Goal: Task Accomplishment & Management: Complete application form

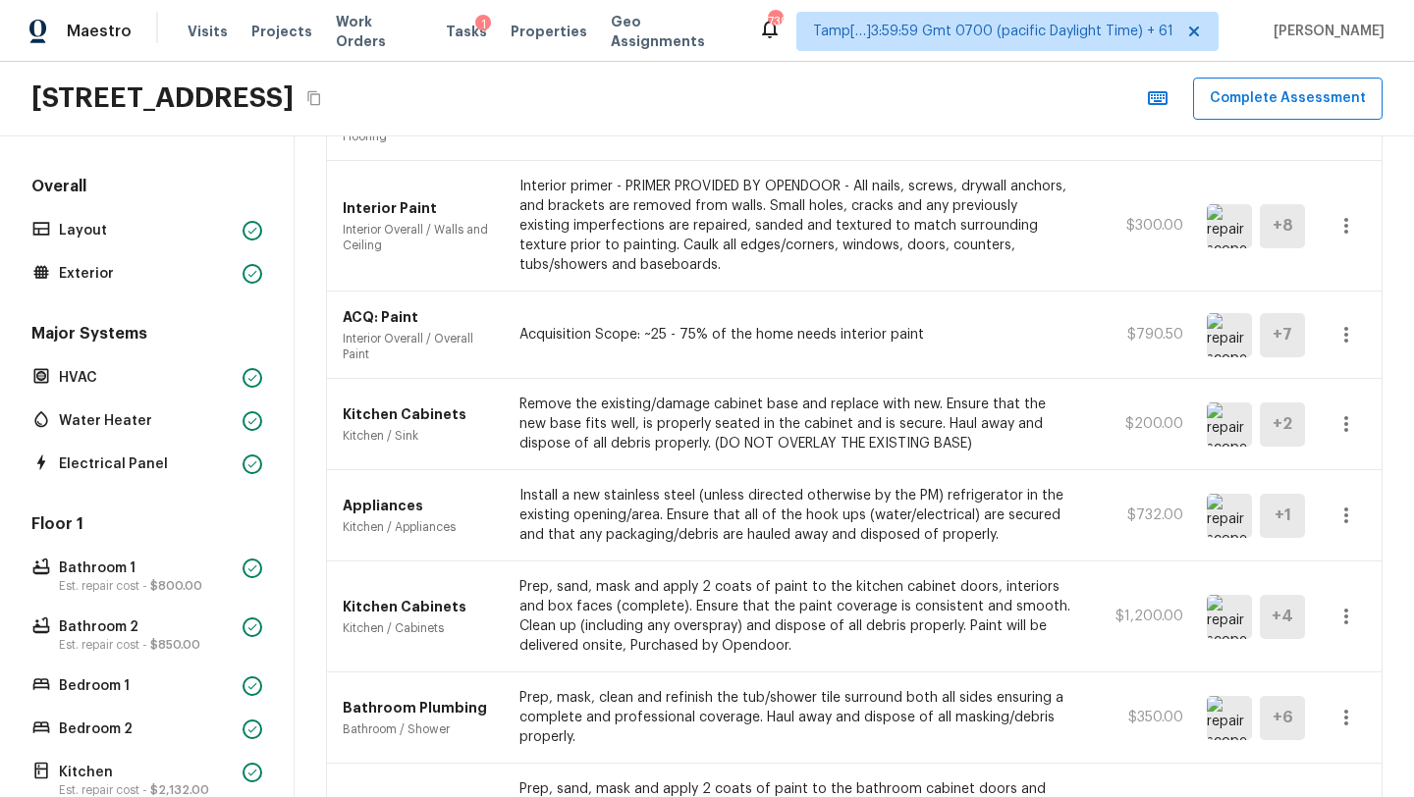
scroll to position [9, 0]
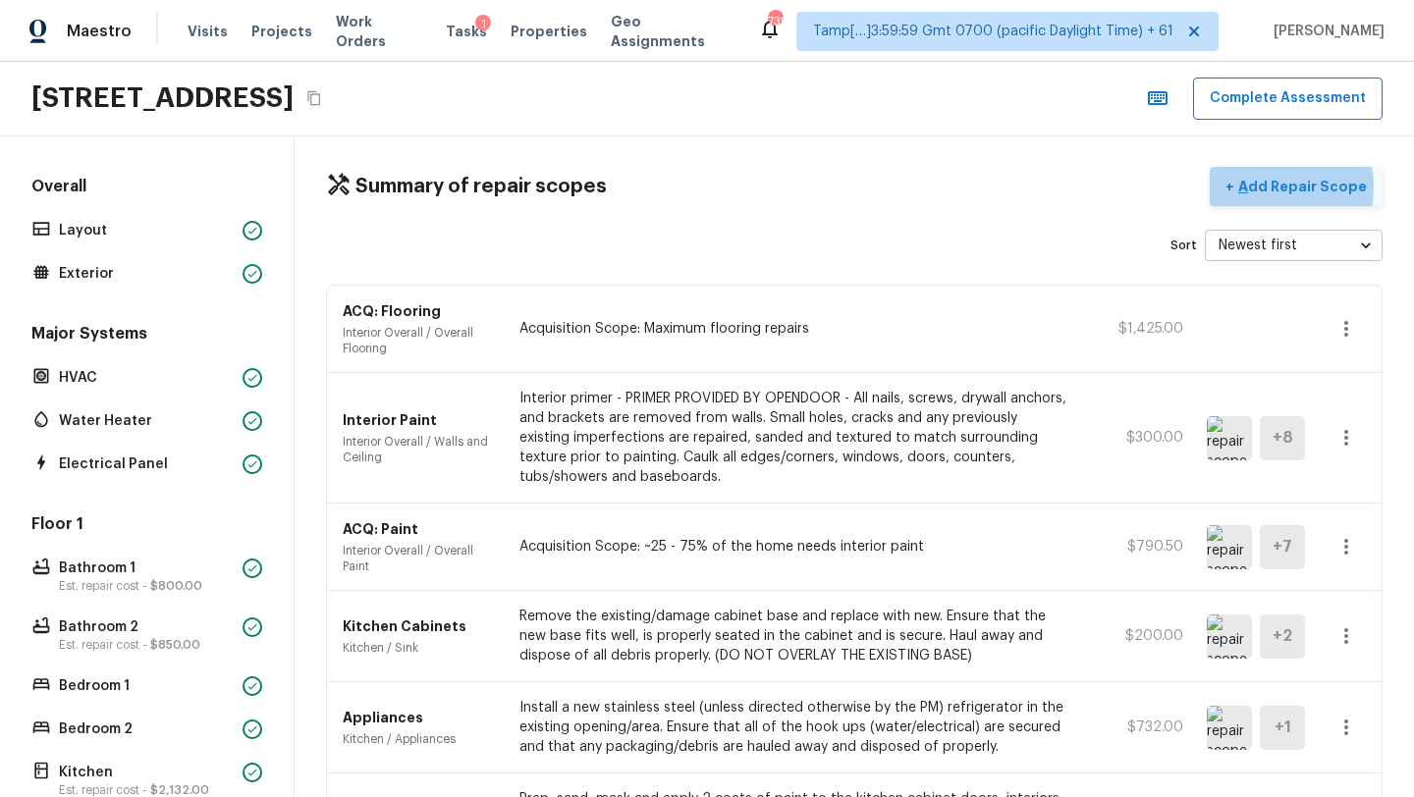
click at [1266, 187] on p "Add Repair Scope" at bounding box center [1300, 187] width 133 height 20
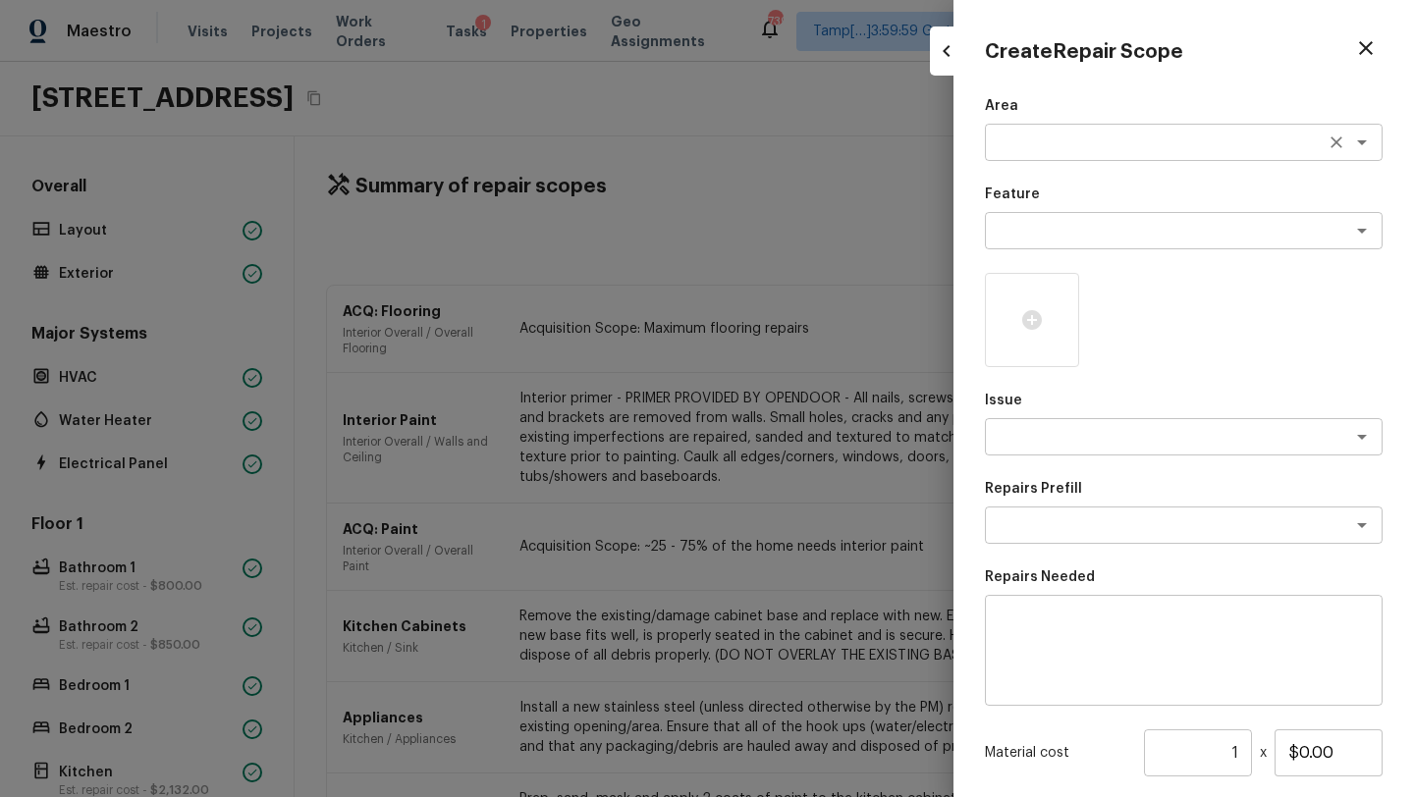
click at [1050, 157] on div "x ​" at bounding box center [1184, 142] width 398 height 37
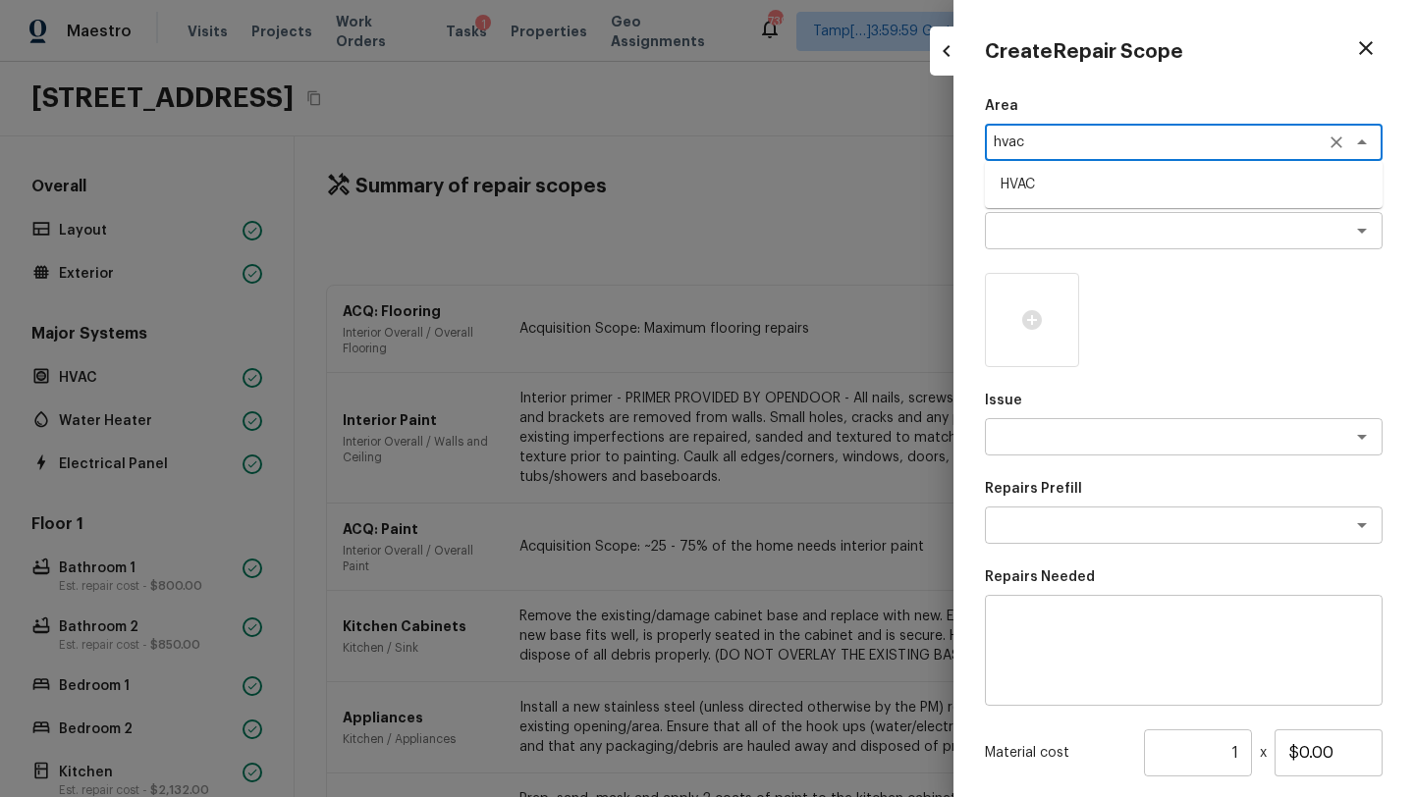
click at [1049, 195] on li "HVAC" at bounding box center [1184, 184] width 398 height 31
click at [1049, 247] on div "x ​" at bounding box center [1184, 230] width 398 height 37
type textarea "HVAC"
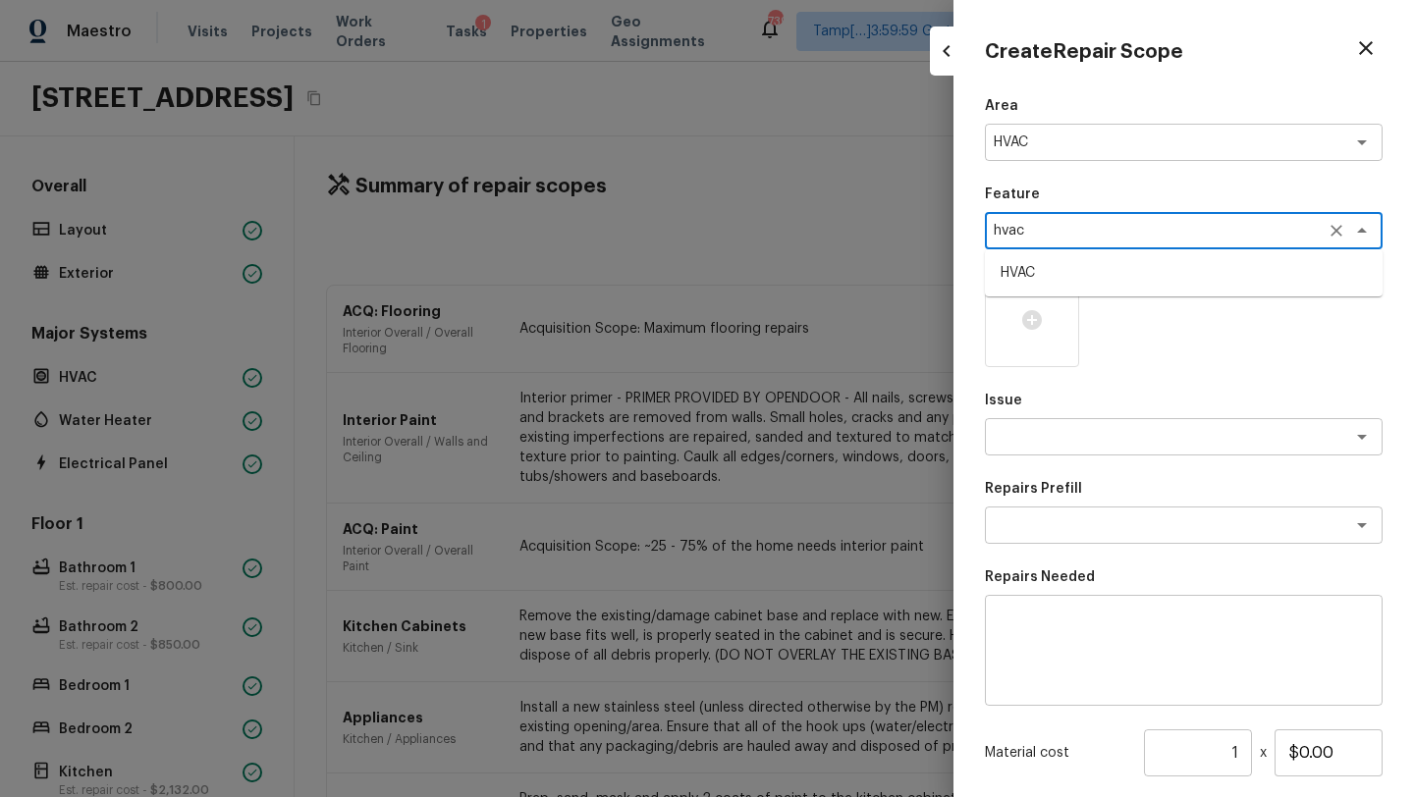
click at [1029, 279] on li "HVAC" at bounding box center [1184, 272] width 398 height 31
type textarea "HVAC"
click at [1080, 436] on textarea at bounding box center [1156, 437] width 325 height 20
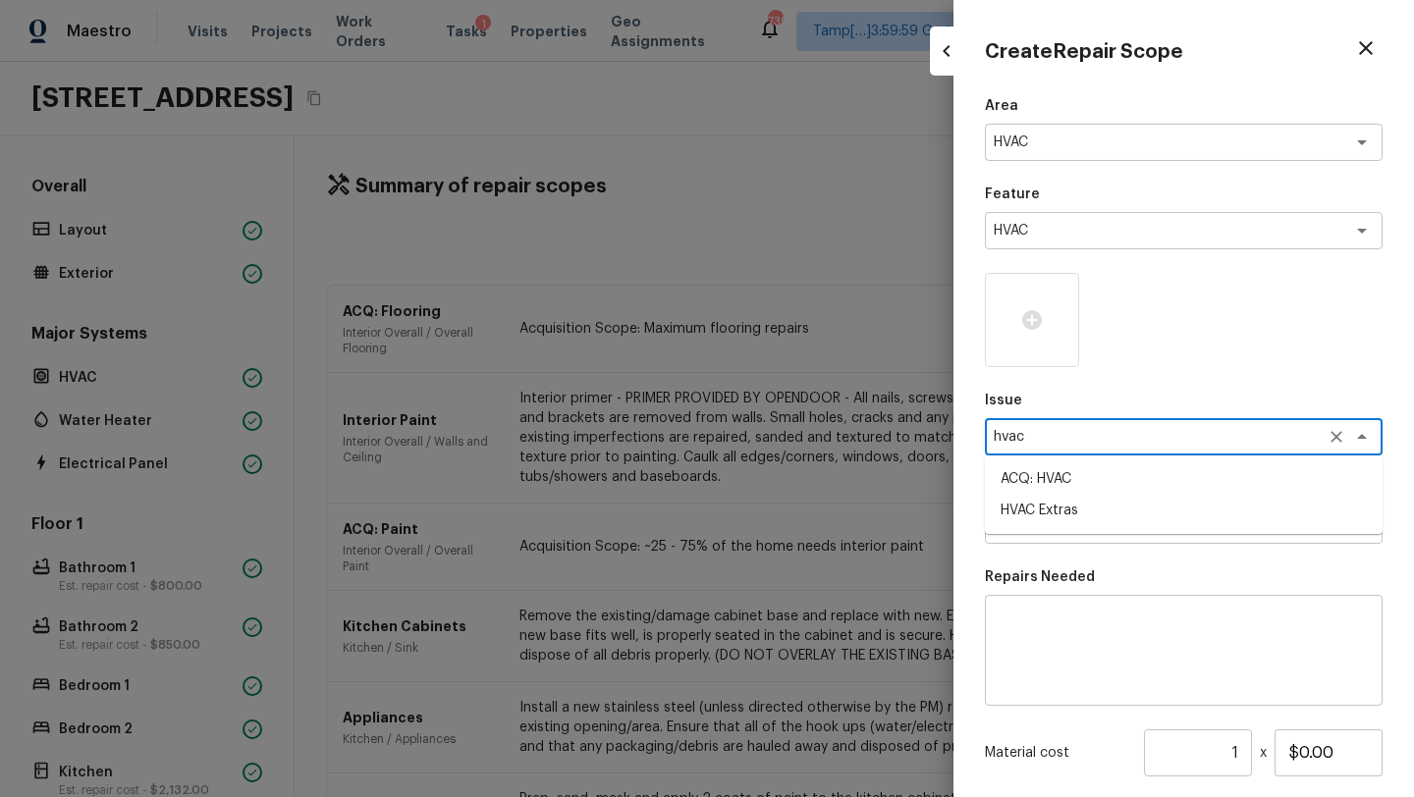
click at [1063, 471] on li "ACQ: HVAC" at bounding box center [1184, 478] width 398 height 31
click at [1102, 428] on textarea "ACQ: HVAC" at bounding box center [1156, 437] width 325 height 20
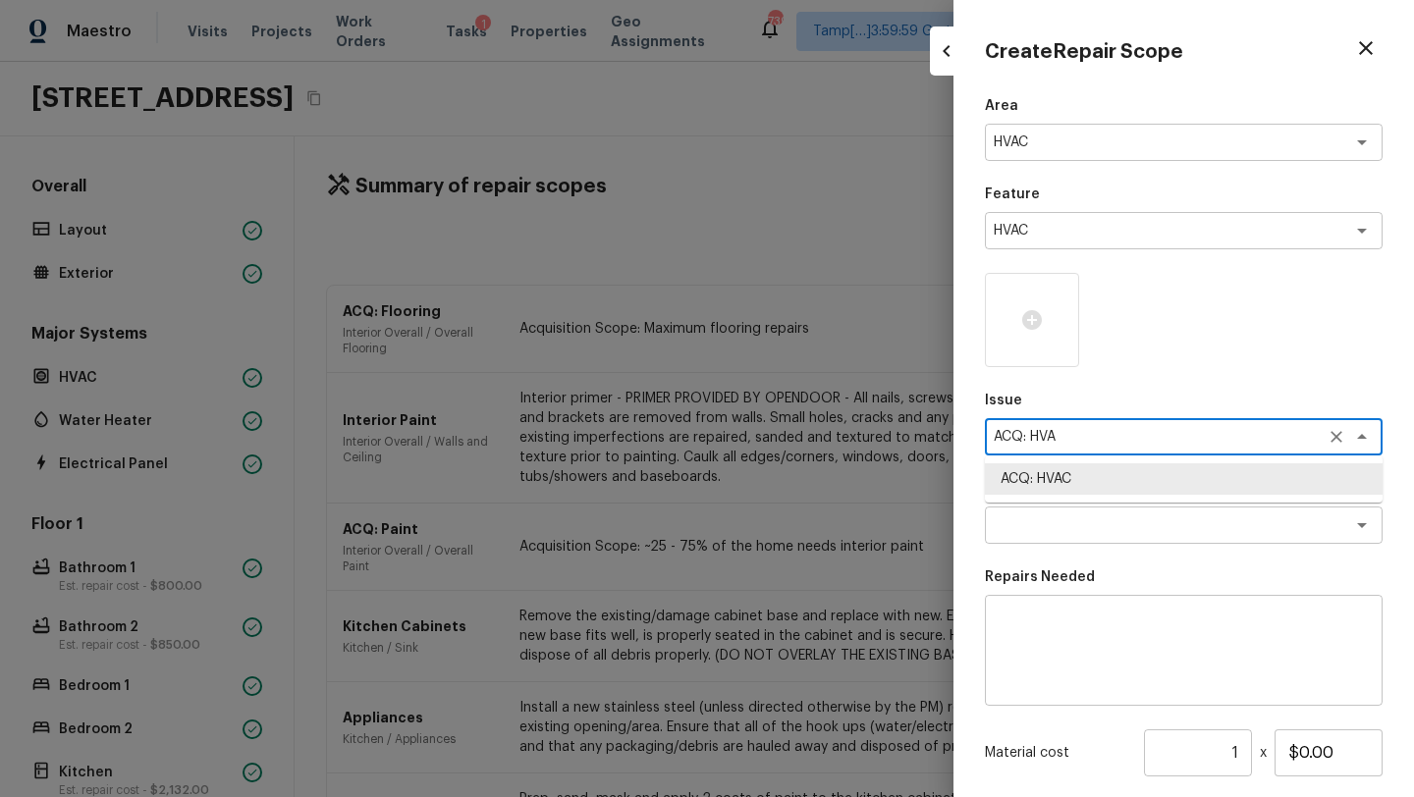
scroll to position [0, 0]
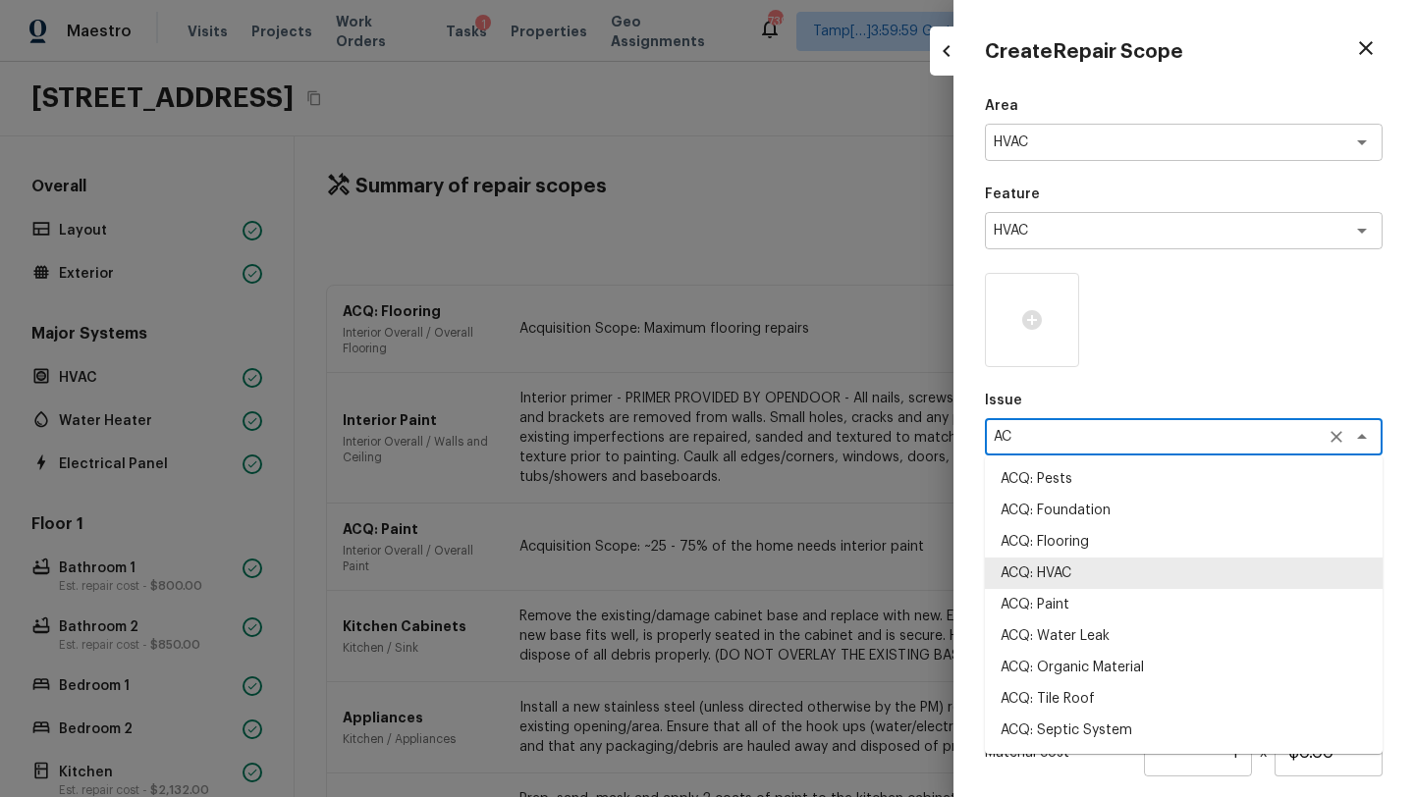
type textarea "A"
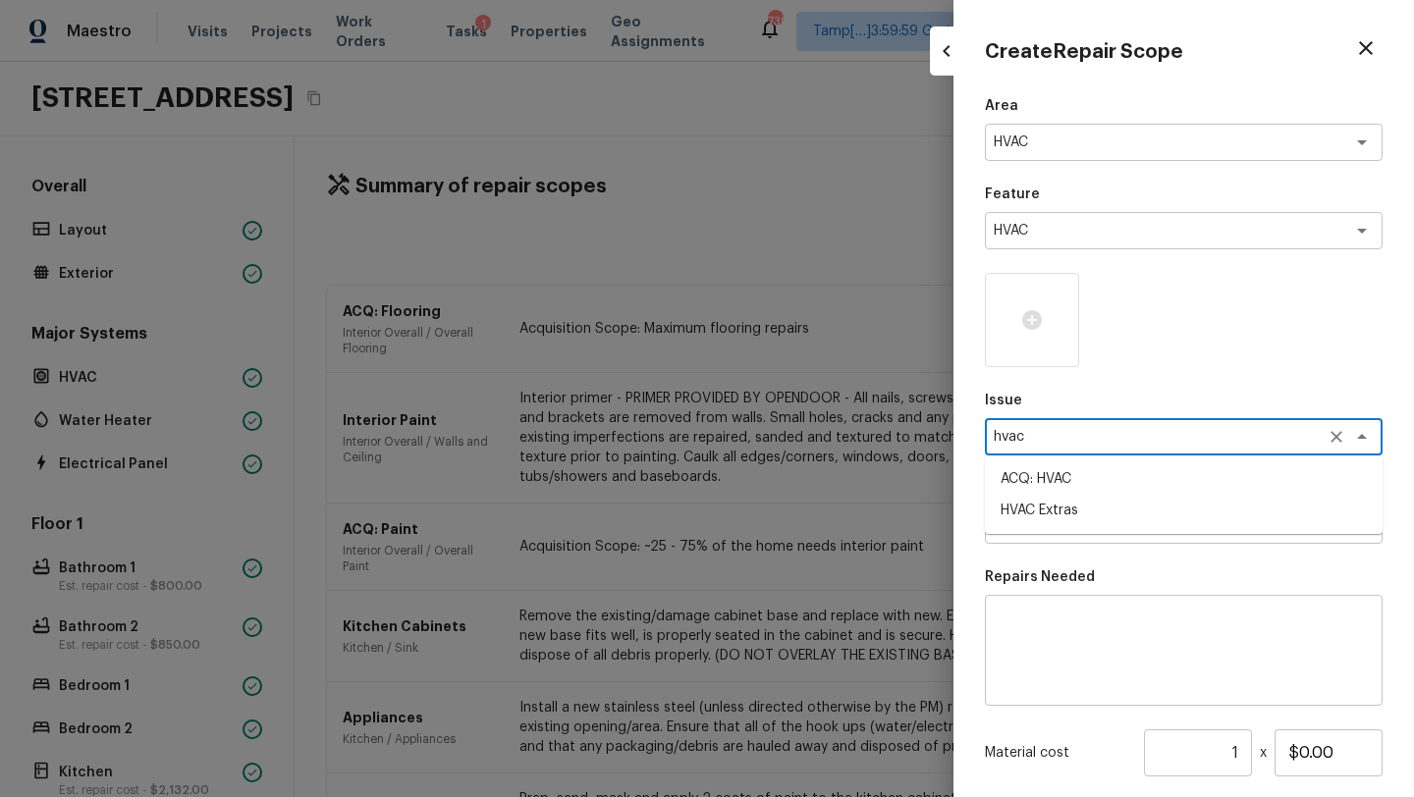
click at [1109, 515] on li "HVAC Extras" at bounding box center [1184, 510] width 398 height 31
type textarea "HVAC Extras"
click at [1100, 525] on textarea at bounding box center [1156, 526] width 325 height 20
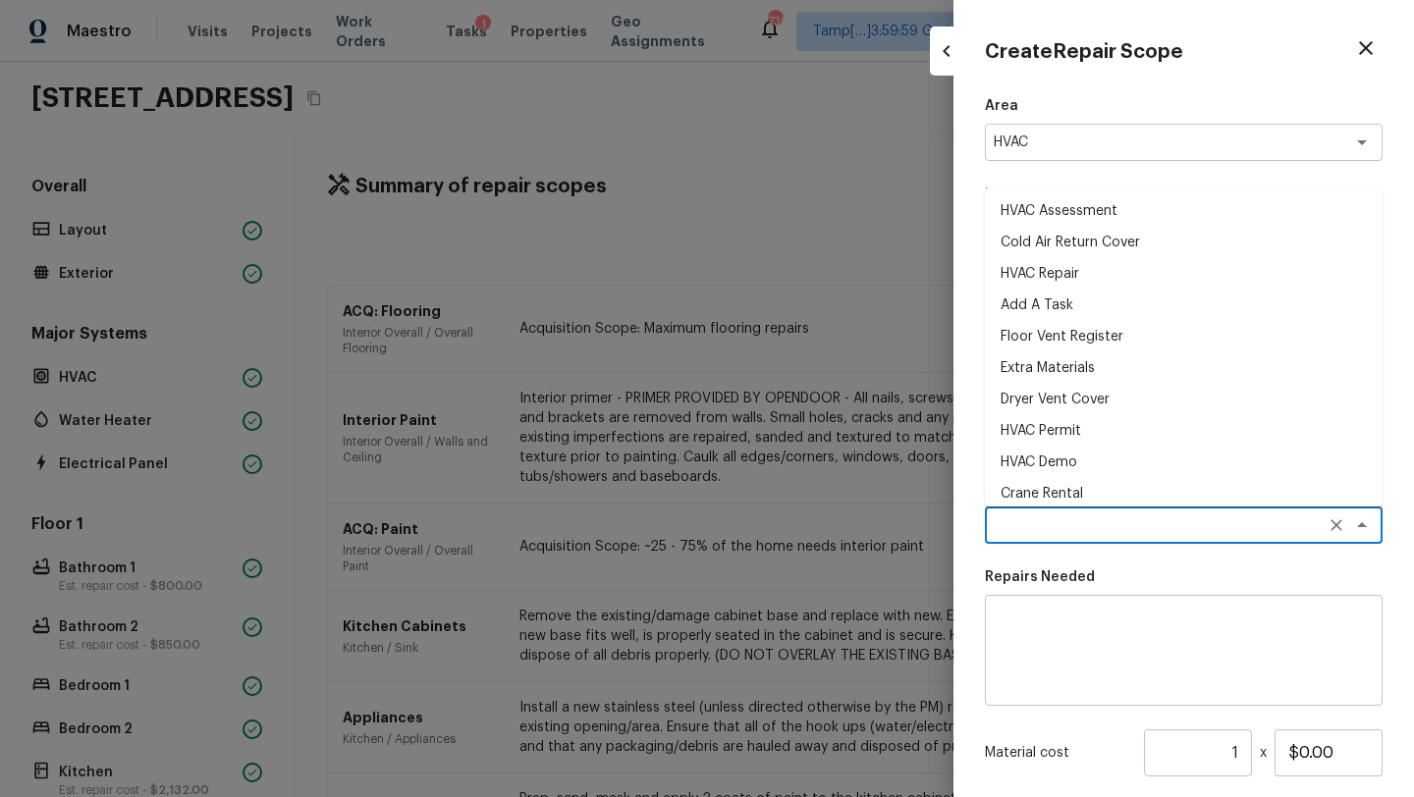
click at [1053, 217] on li "HVAC Assessment" at bounding box center [1184, 210] width 398 height 31
type textarea "HVAC Assessment"
type textarea "HVAC not working properly. Inspect system and diagnose problem."
type input "$75.00"
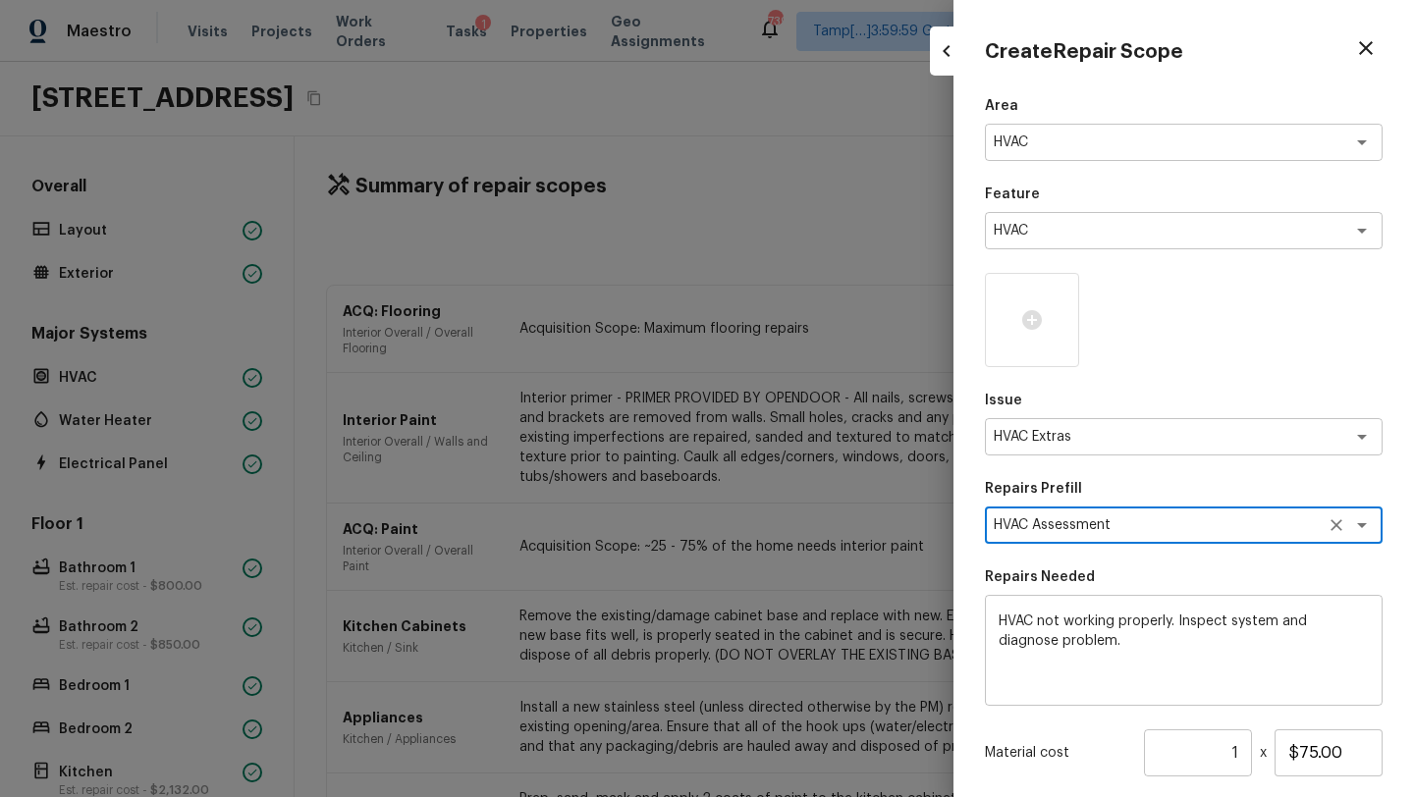
scroll to position [35, 0]
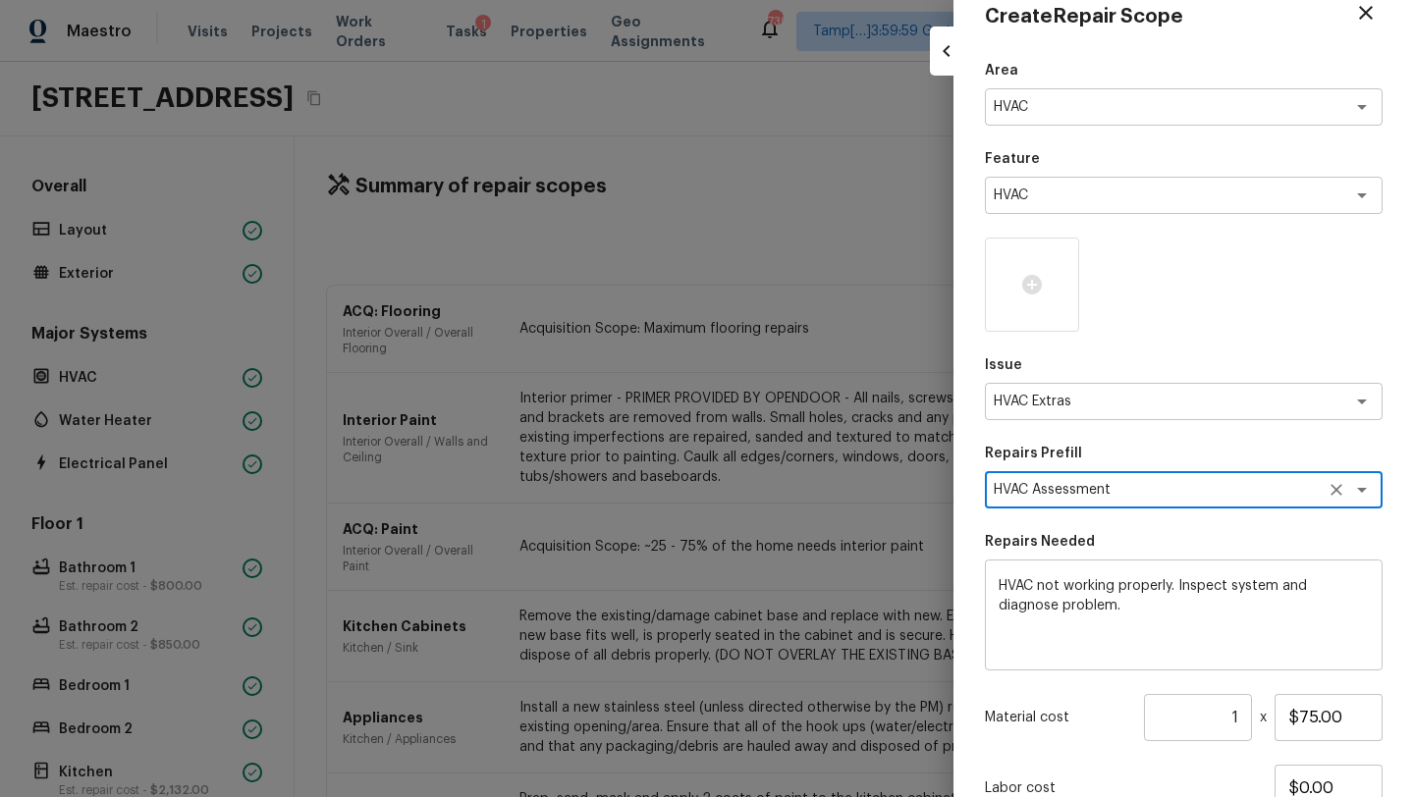
click at [1335, 487] on icon "Clear" at bounding box center [1337, 490] width 20 height 20
click at [1228, 487] on textarea at bounding box center [1156, 490] width 325 height 20
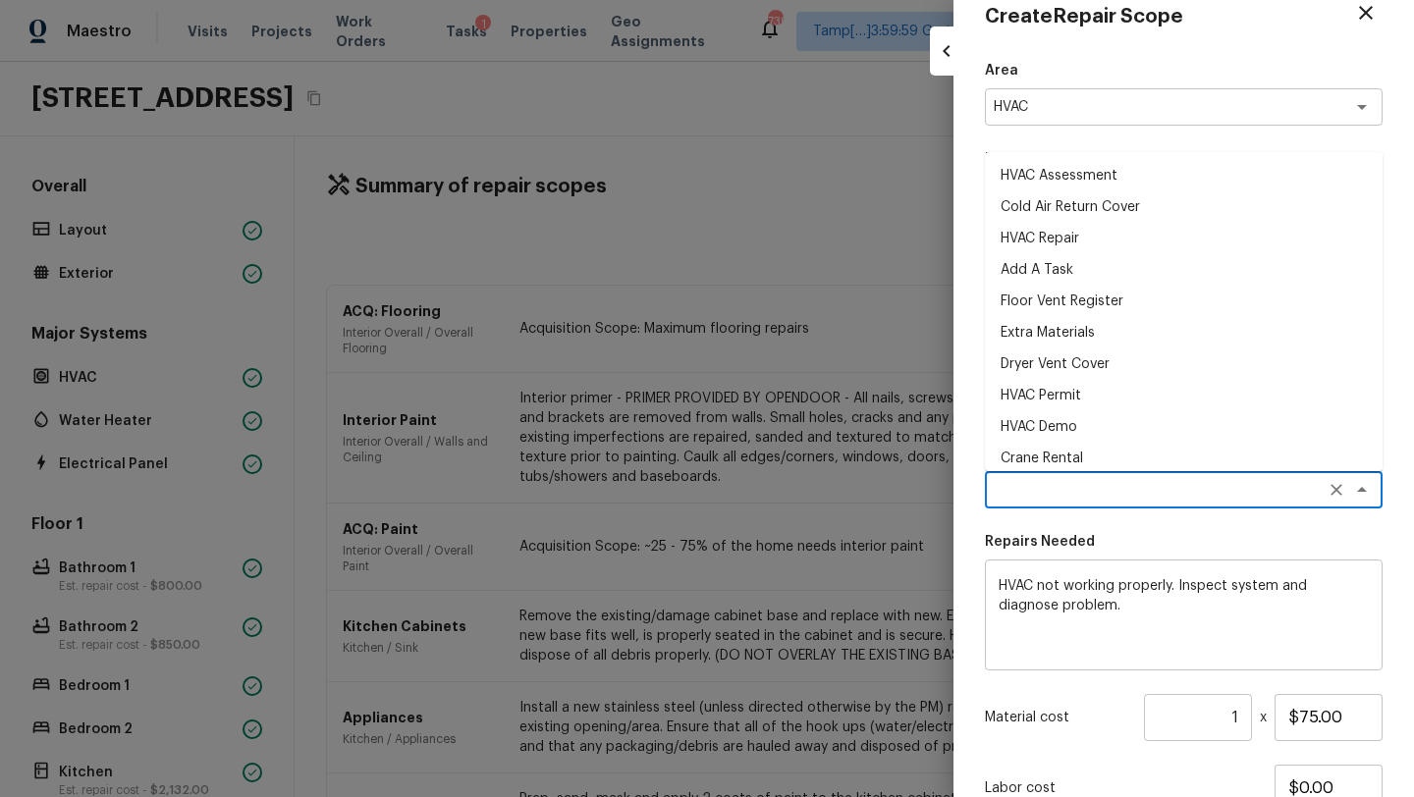
scroll to position [42, 0]
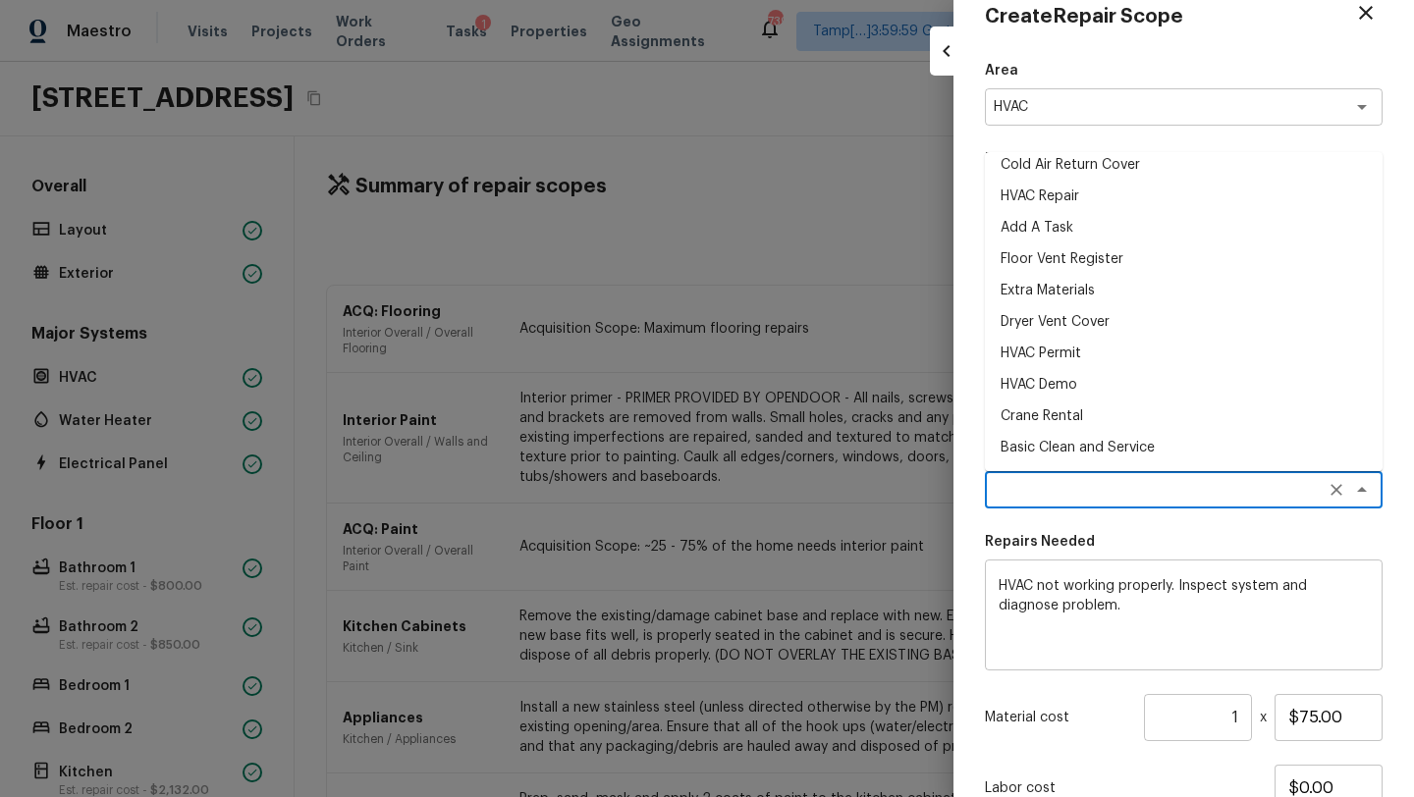
click at [1061, 434] on li "Basic Clean and Service" at bounding box center [1184, 447] width 398 height 31
type textarea "Basic Clean and Service"
type textarea "General Service HVAC system including: cleaning condenser and evaporator coils,…"
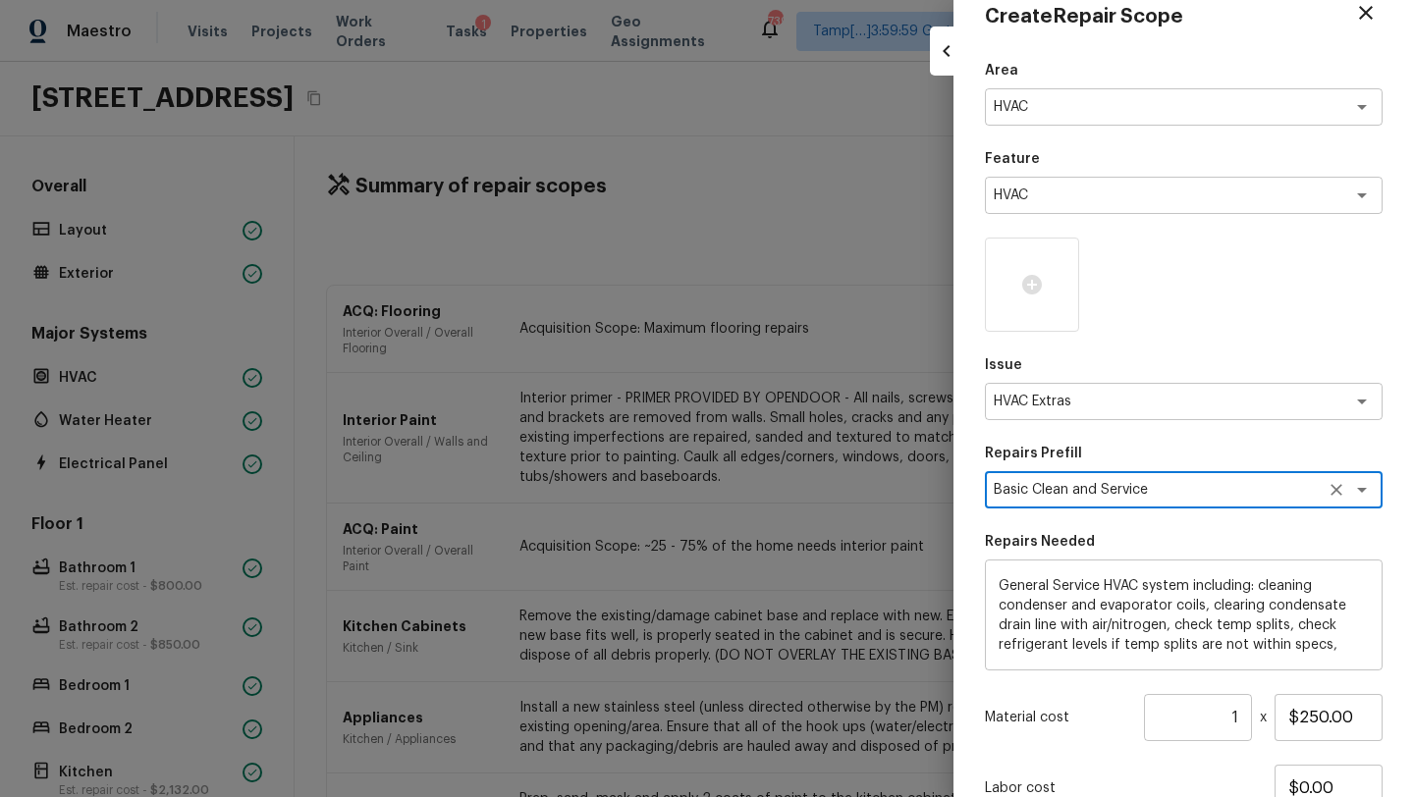
scroll to position [193, 0]
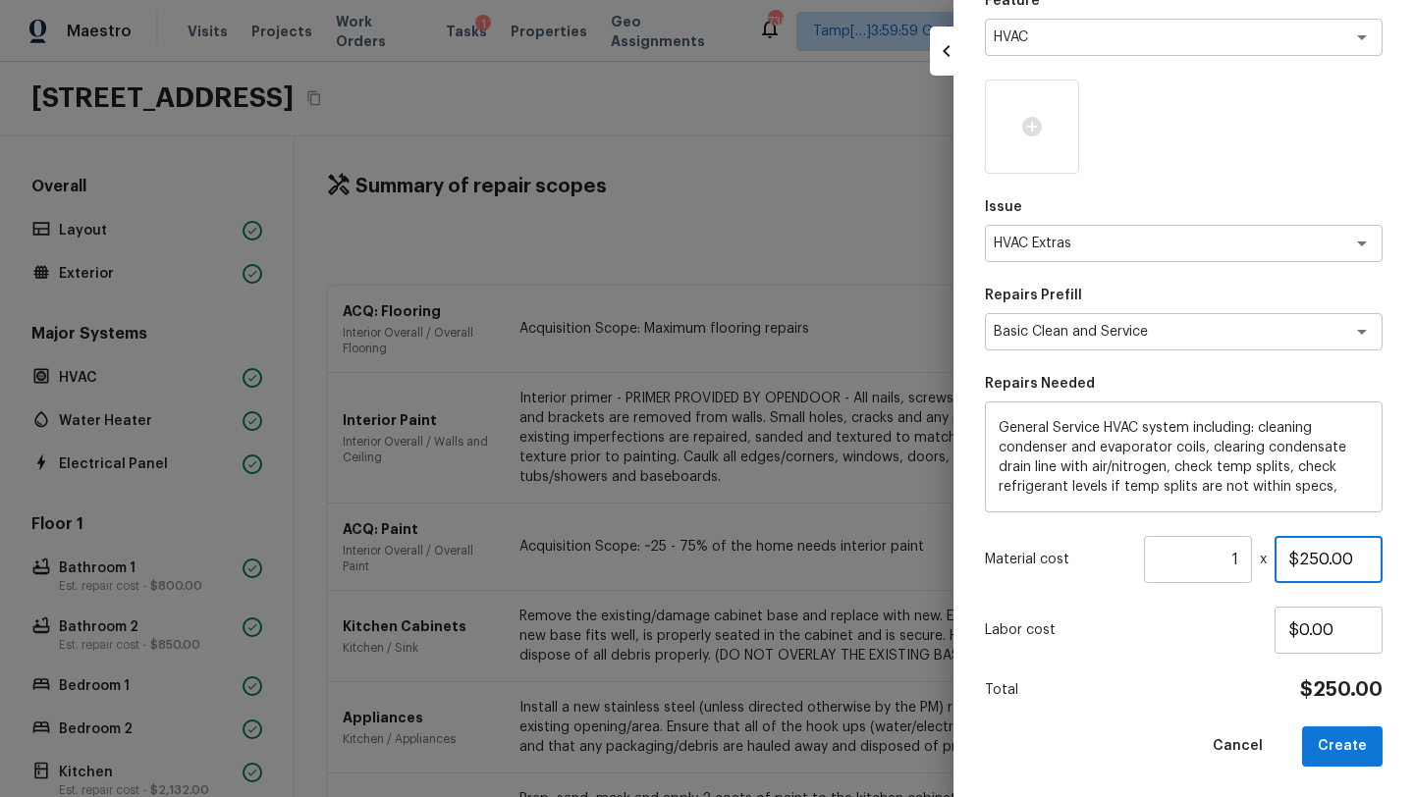
drag, startPoint x: 1300, startPoint y: 562, endPoint x: 1324, endPoint y: 563, distance: 23.6
click at [1325, 563] on input "$250.00" at bounding box center [1329, 559] width 108 height 47
type input "$800.00"
click at [1346, 737] on button "Create" at bounding box center [1342, 747] width 81 height 40
type input "$0.00"
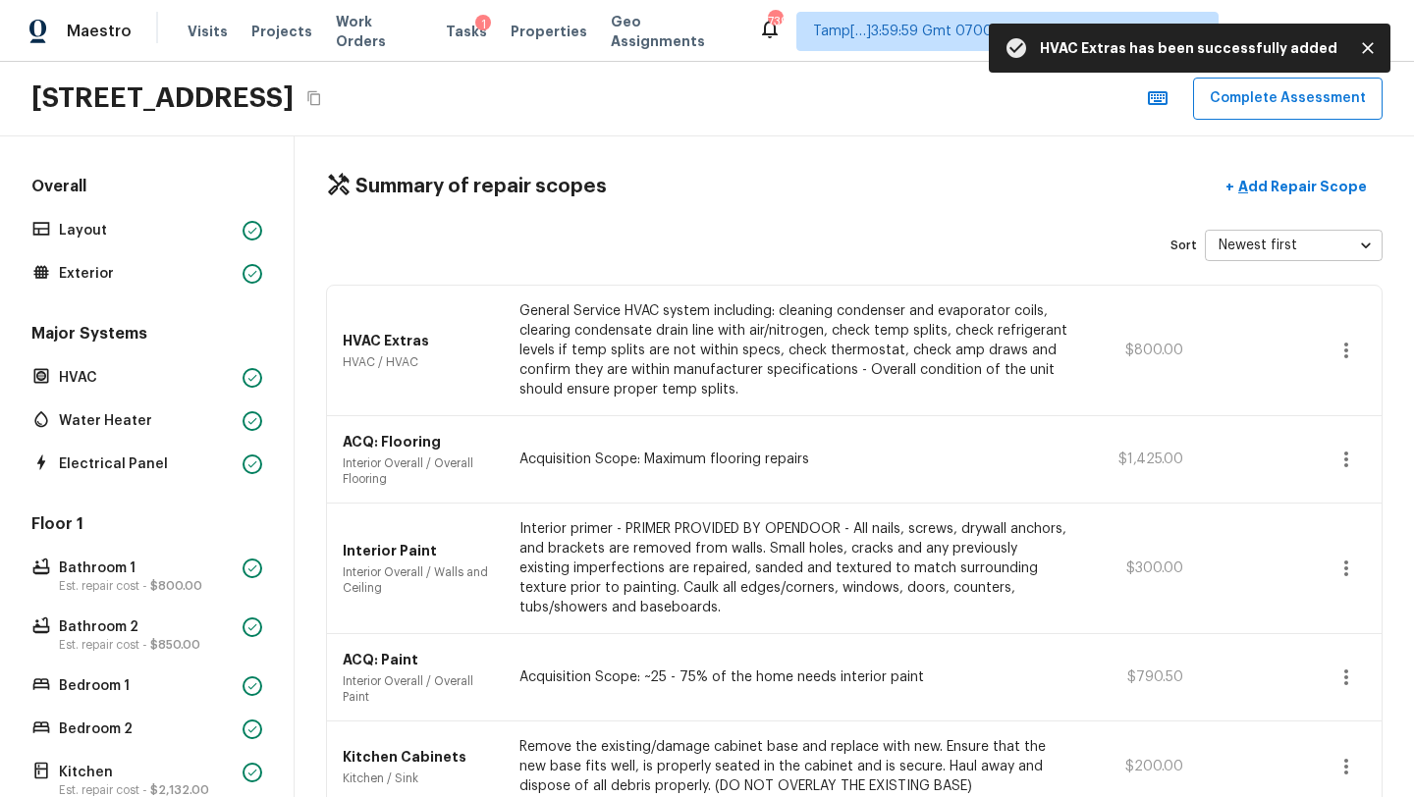
scroll to position [0, 0]
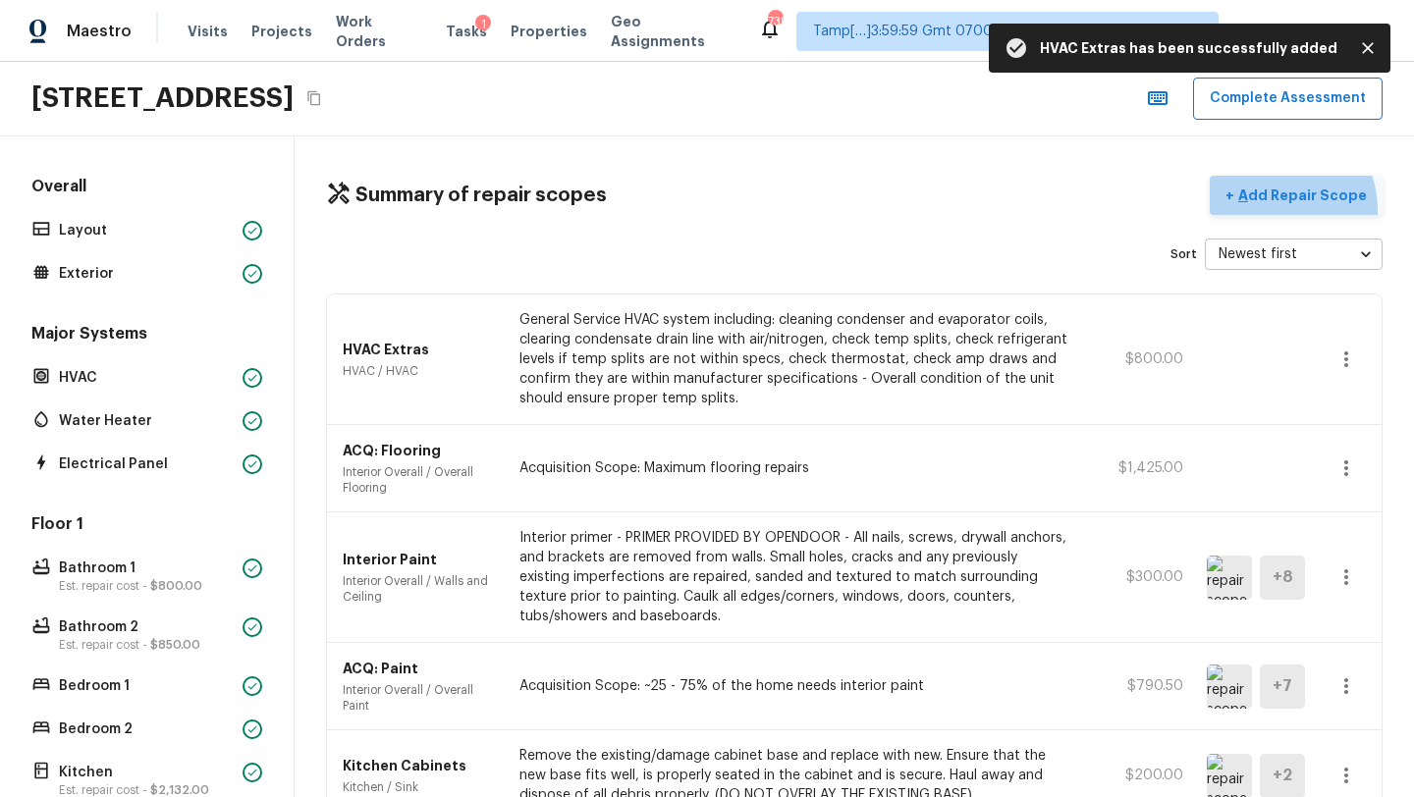
click at [1287, 209] on button "+ Add Repair Scope" at bounding box center [1296, 196] width 173 height 40
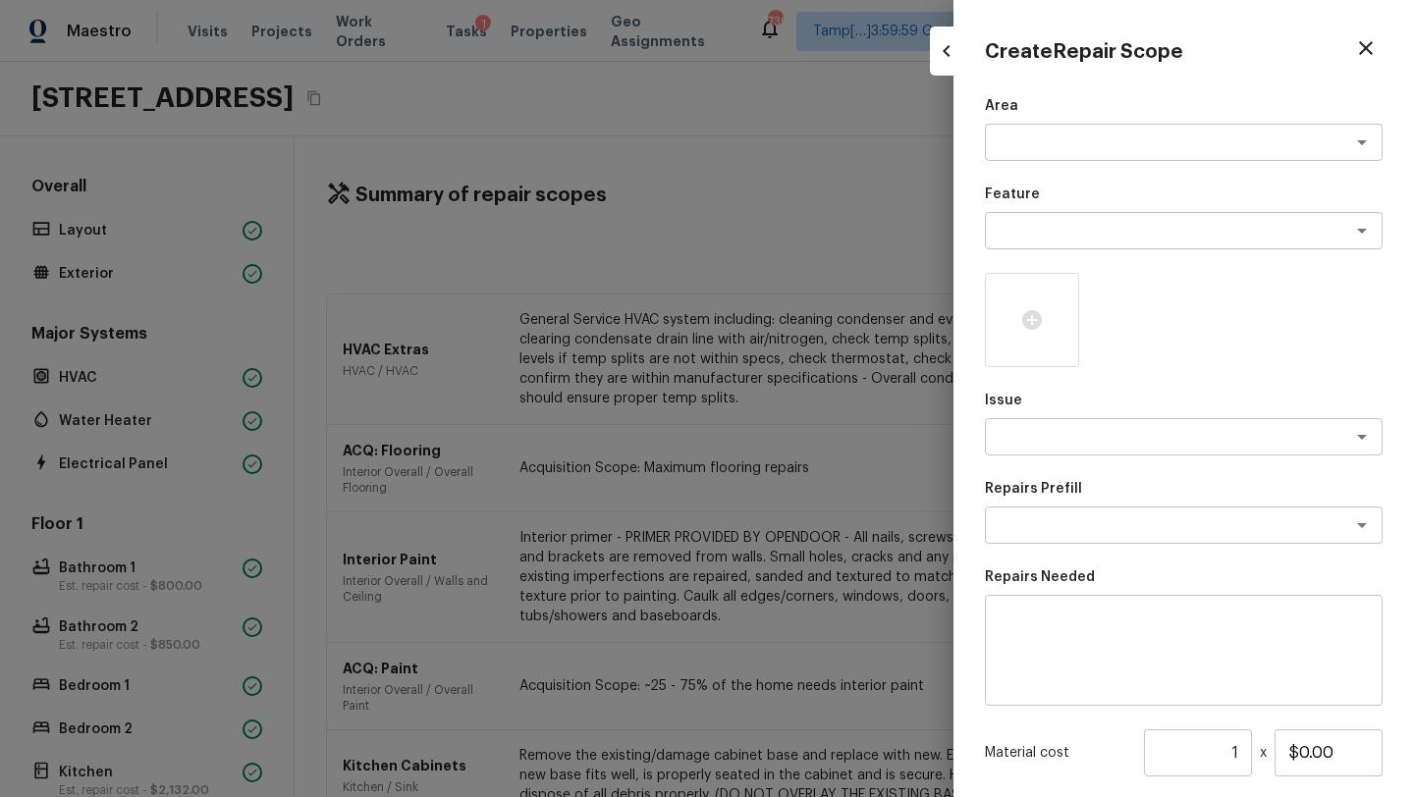
click at [1024, 167] on div "Area x ​ Feature x ​ Issue x ​ Repairs Prefill x ​ Repairs Needed x ​ Material …" at bounding box center [1184, 528] width 398 height 864
click at [1024, 150] on textarea at bounding box center [1156, 143] width 325 height 20
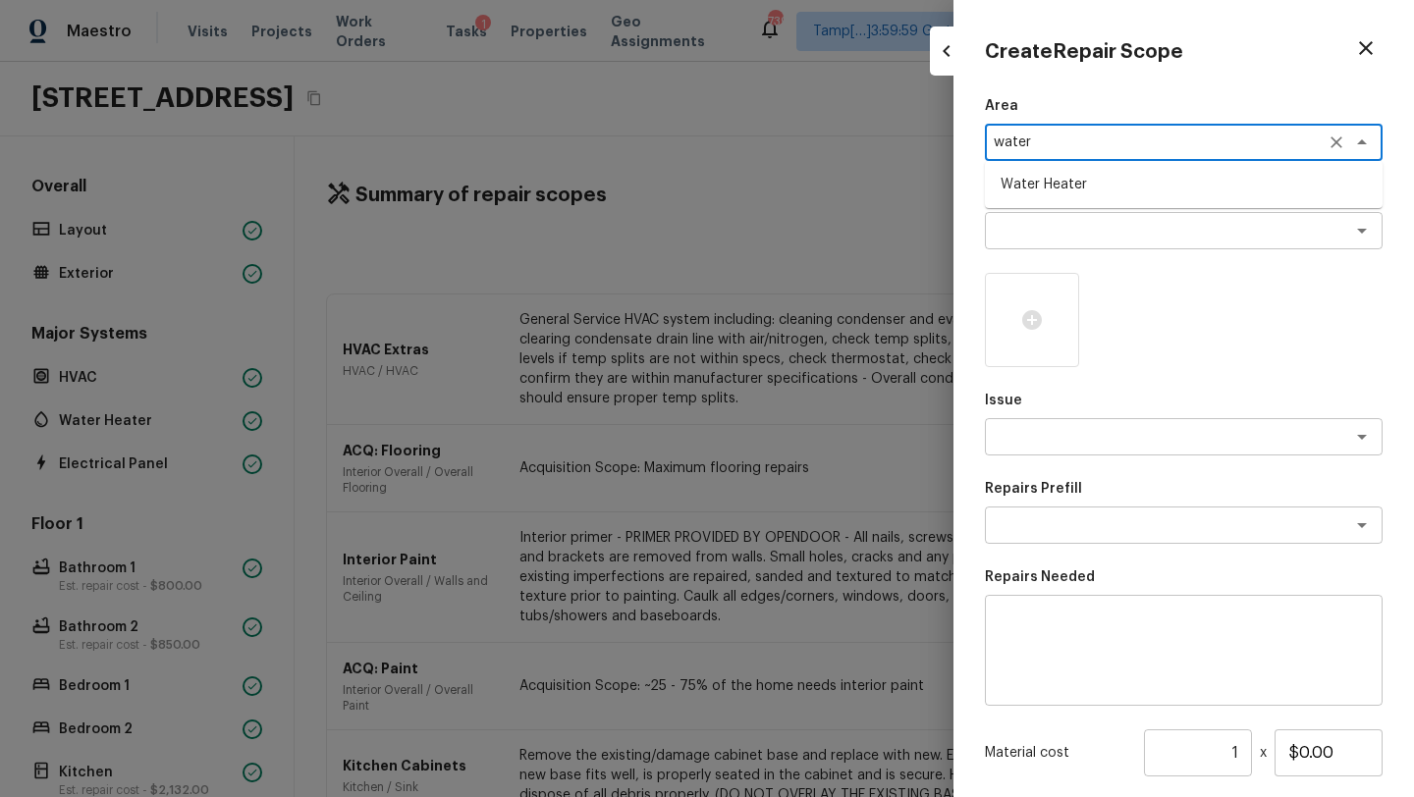
click at [1015, 185] on li "Water Heater" at bounding box center [1184, 184] width 398 height 31
click at [1020, 243] on div "x ​" at bounding box center [1184, 230] width 398 height 37
type textarea "Water Heater"
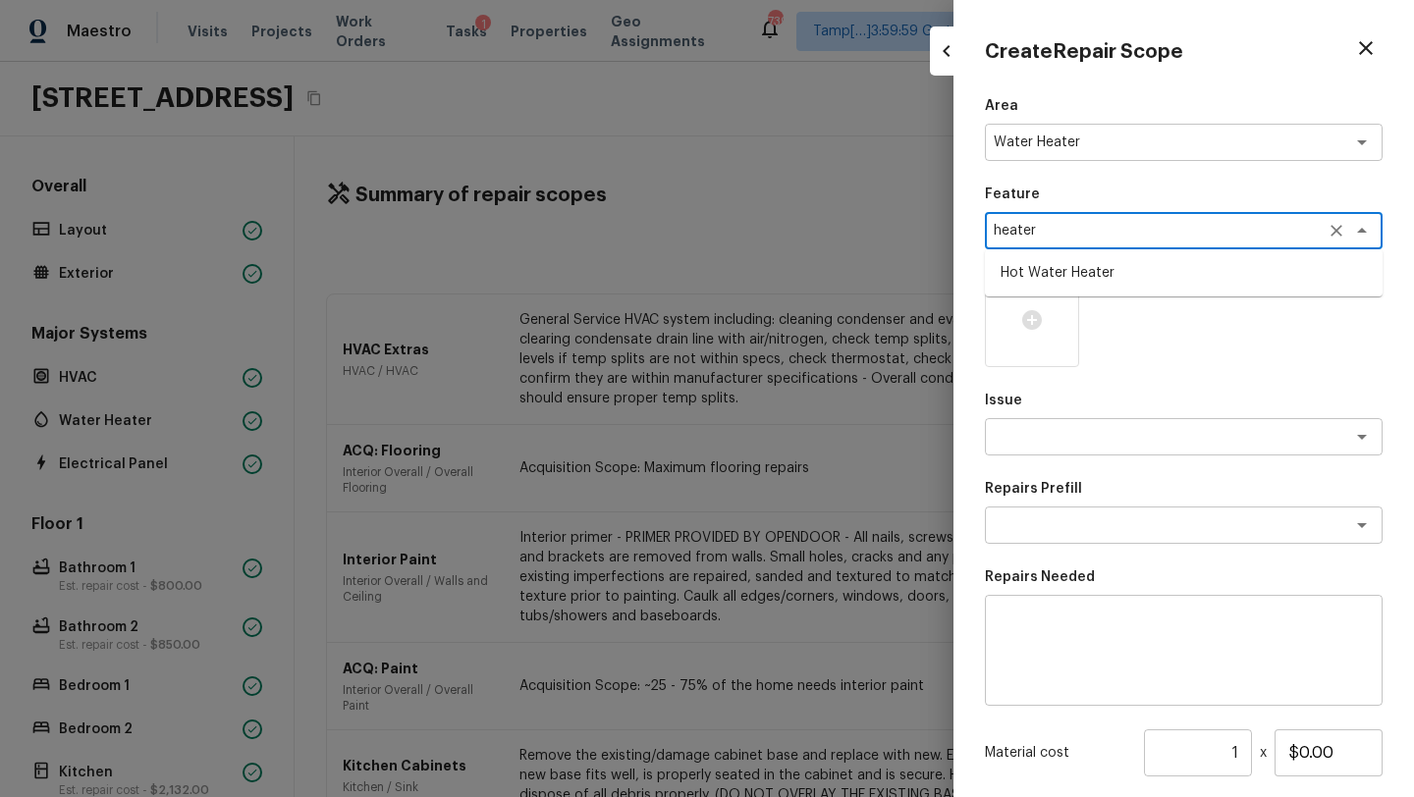
click at [1020, 272] on li "Hot Water Heater" at bounding box center [1184, 272] width 398 height 31
type textarea "Hot Water Heater"
click at [1068, 440] on textarea at bounding box center [1156, 437] width 325 height 20
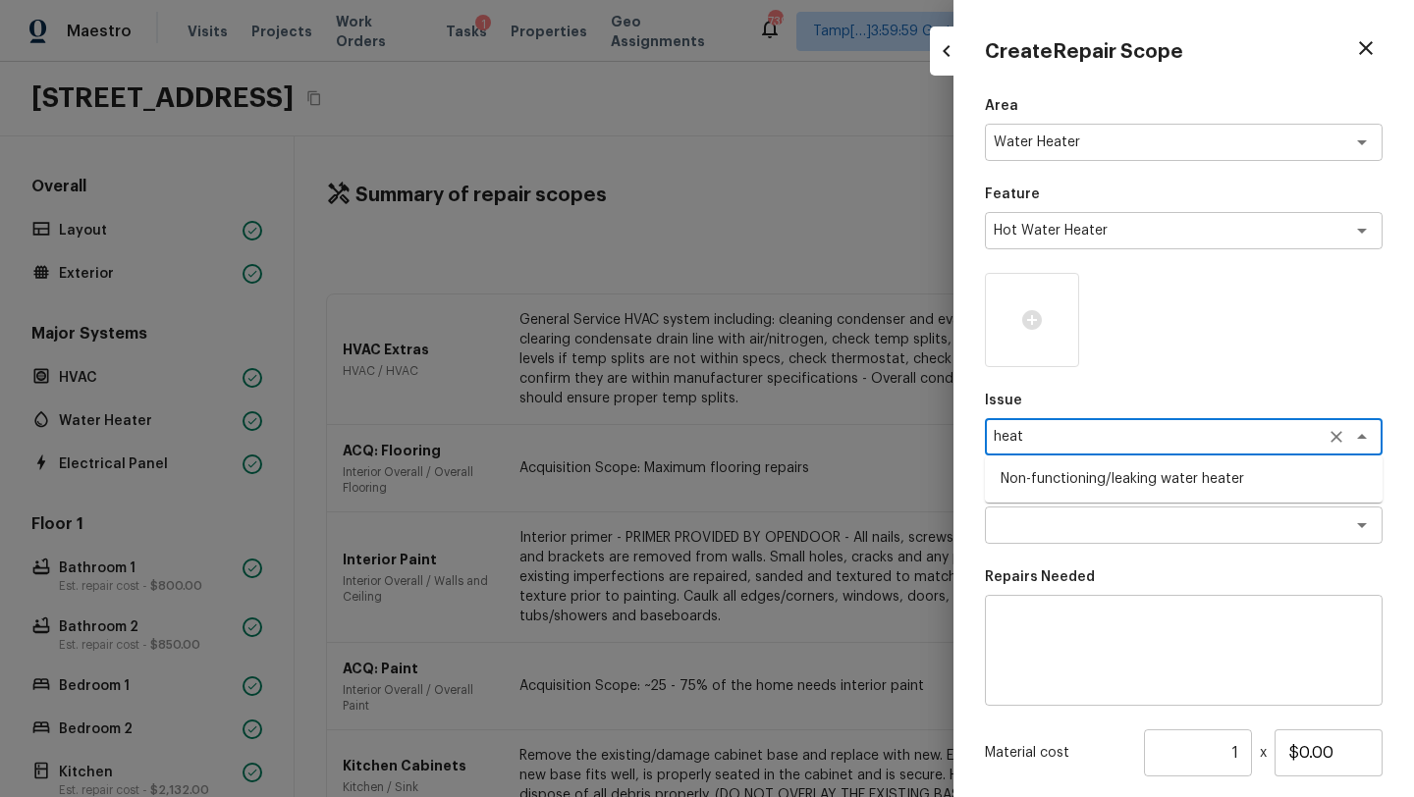
click at [1084, 487] on li "Non-functioning/leaking water heater" at bounding box center [1184, 478] width 398 height 31
type textarea "Non-functioning/leaking water heater"
click at [1084, 516] on textarea at bounding box center [1156, 526] width 325 height 20
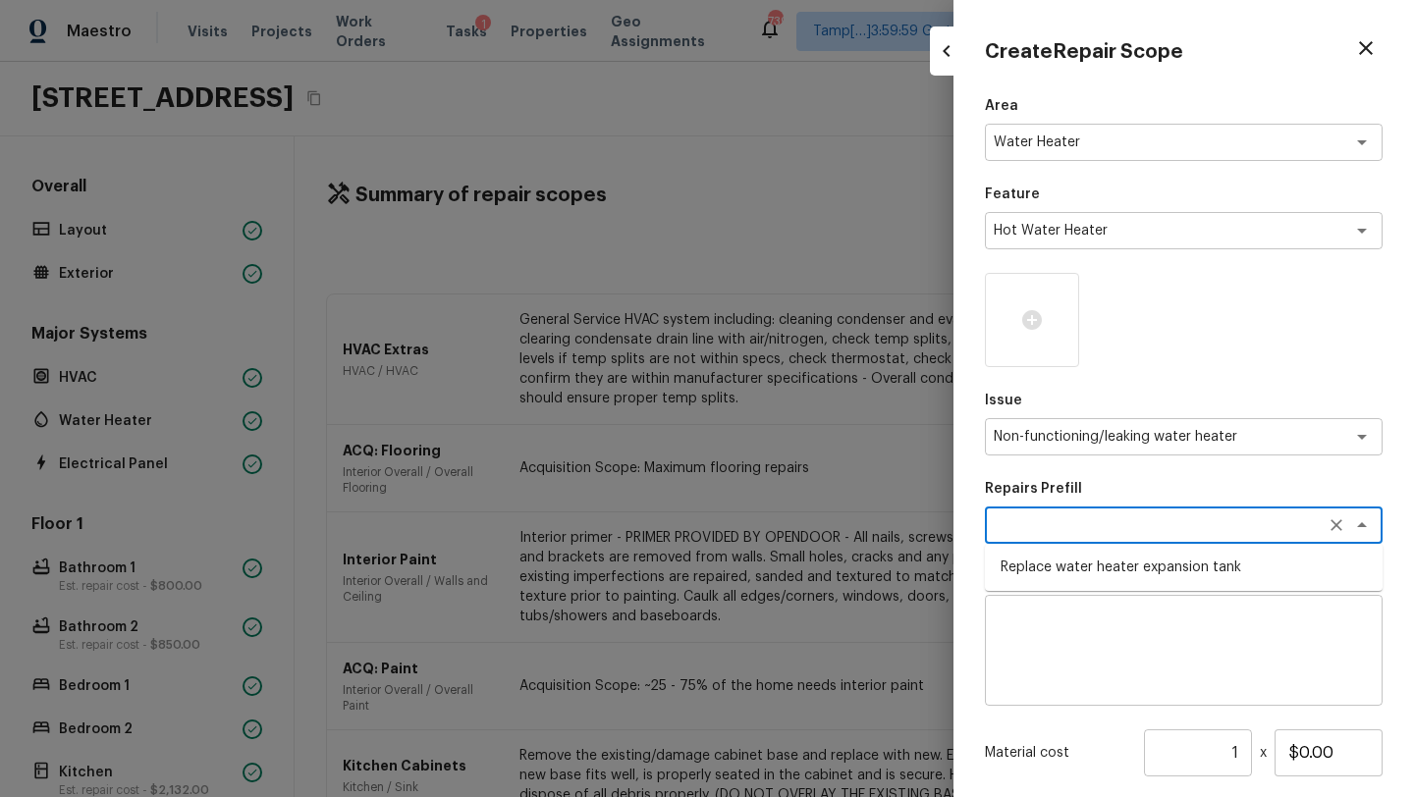
click at [1072, 579] on li "Replace water heater expansion tank" at bounding box center [1184, 567] width 398 height 31
type textarea "Replace water heater expansion tank"
type textarea "Replace Thermal Expansion Tank at water heater"
type input "$105.00"
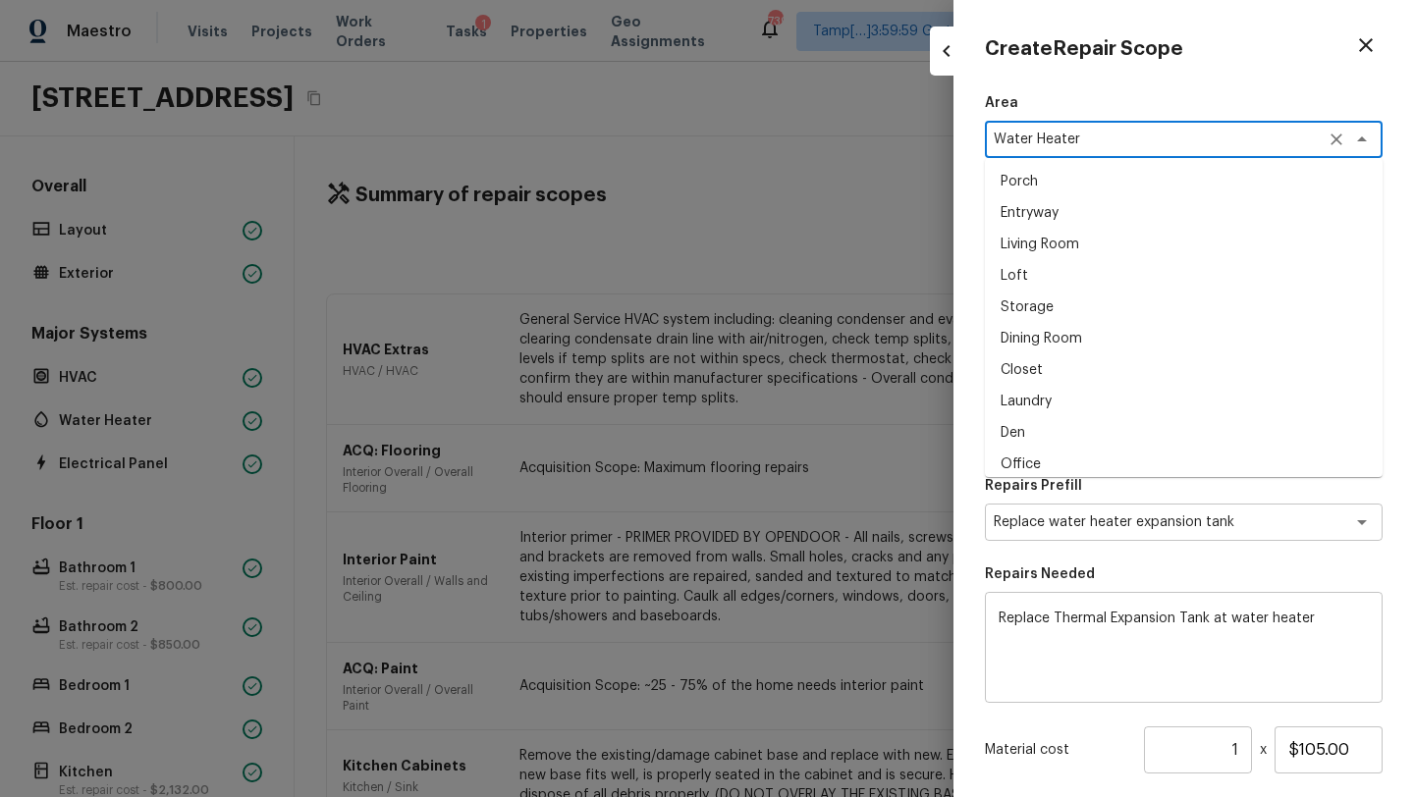
scroll to position [1166, 0]
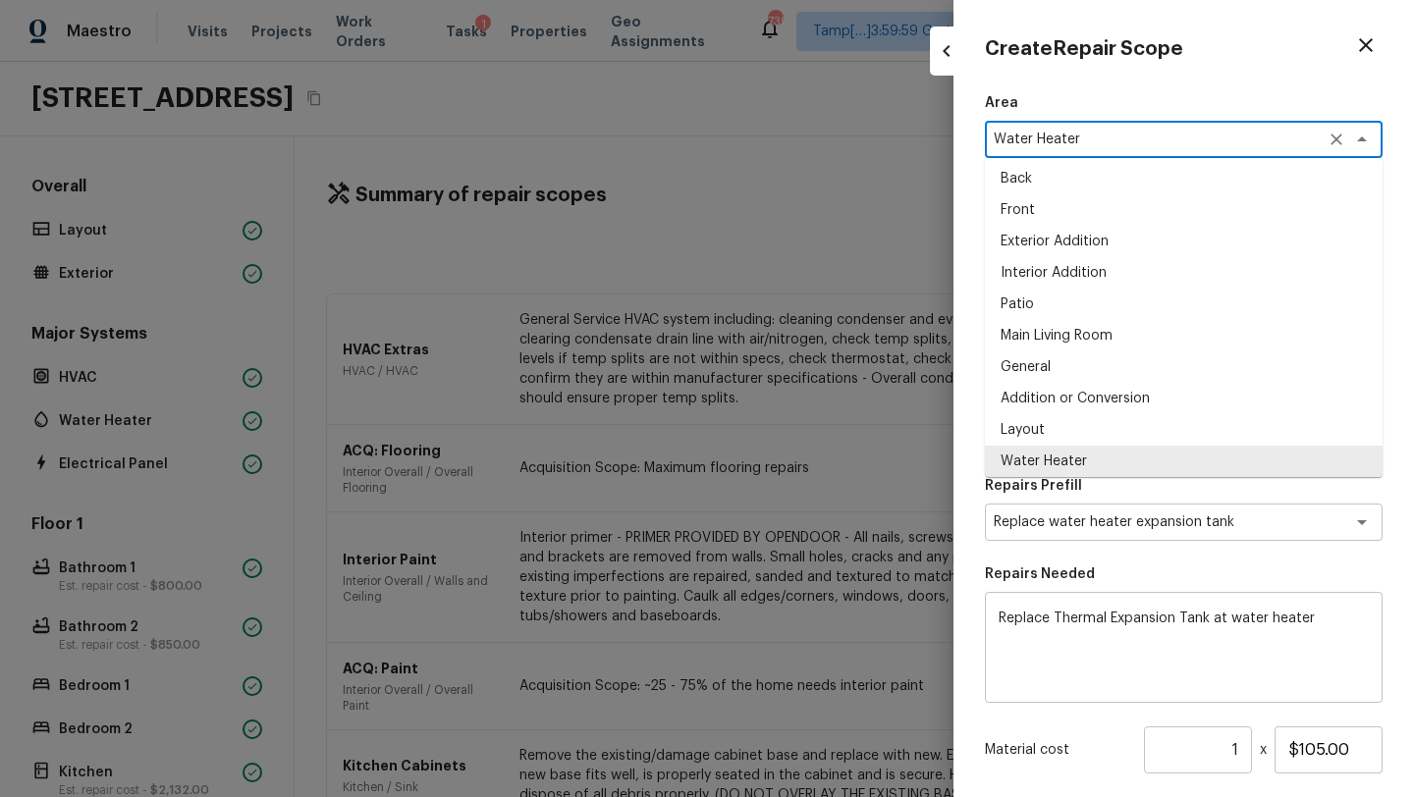
click at [1336, 132] on icon "Clear" at bounding box center [1337, 140] width 20 height 20
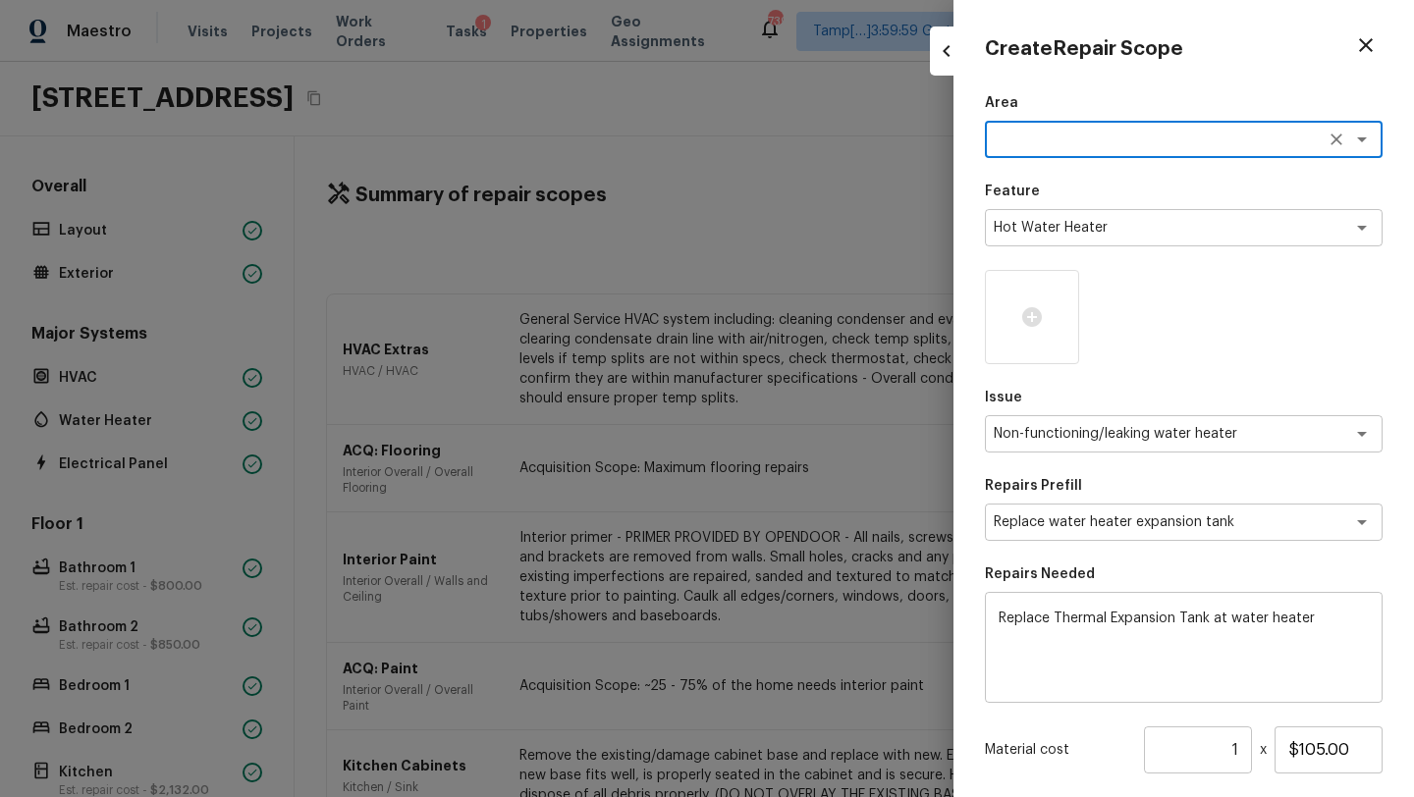
click at [1220, 150] on div "x ​" at bounding box center [1184, 139] width 398 height 37
click at [1162, 184] on li "Interior Overall" at bounding box center [1184, 181] width 398 height 31
click at [1344, 430] on icon "Clear" at bounding box center [1337, 434] width 20 height 20
type textarea "Interior Overall"
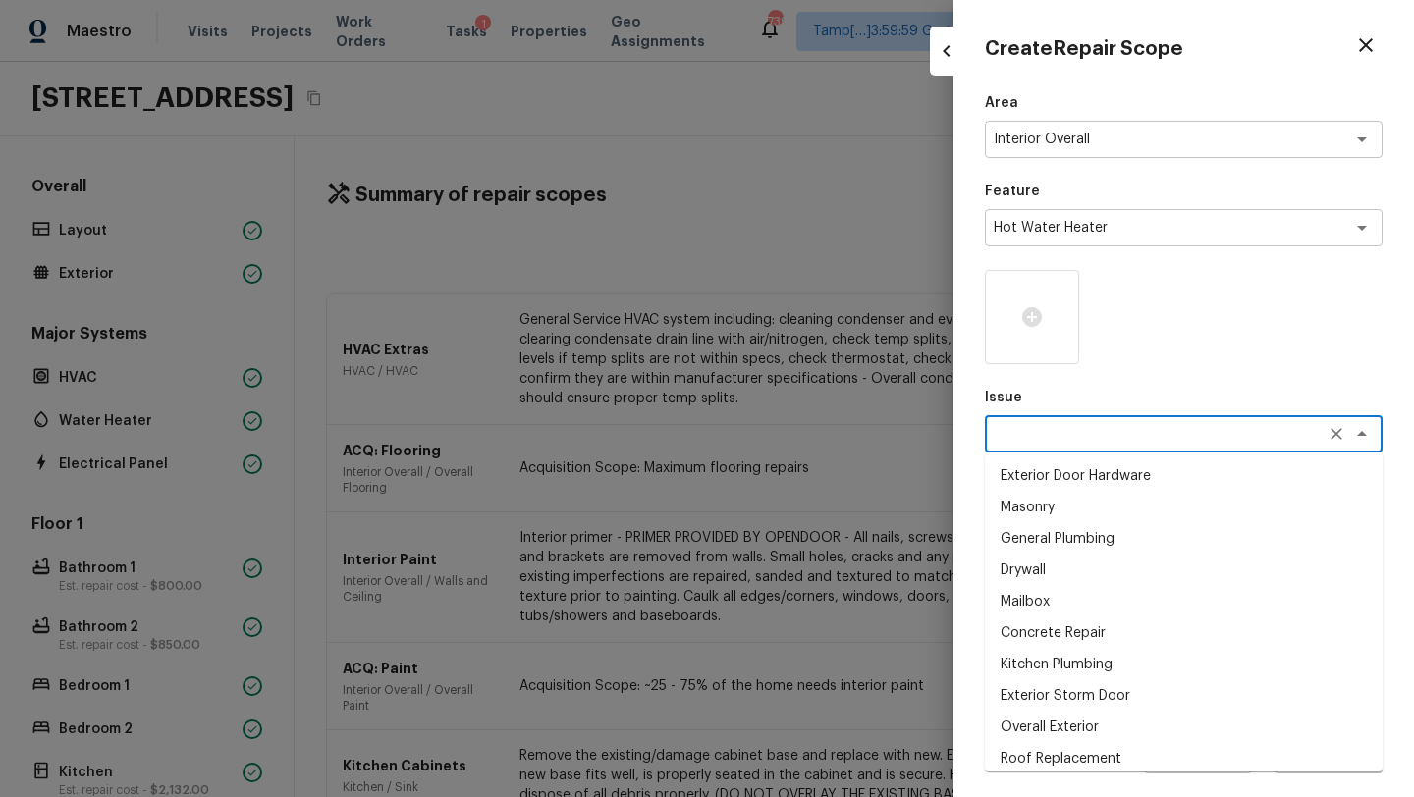
click at [1289, 430] on textarea at bounding box center [1156, 434] width 325 height 20
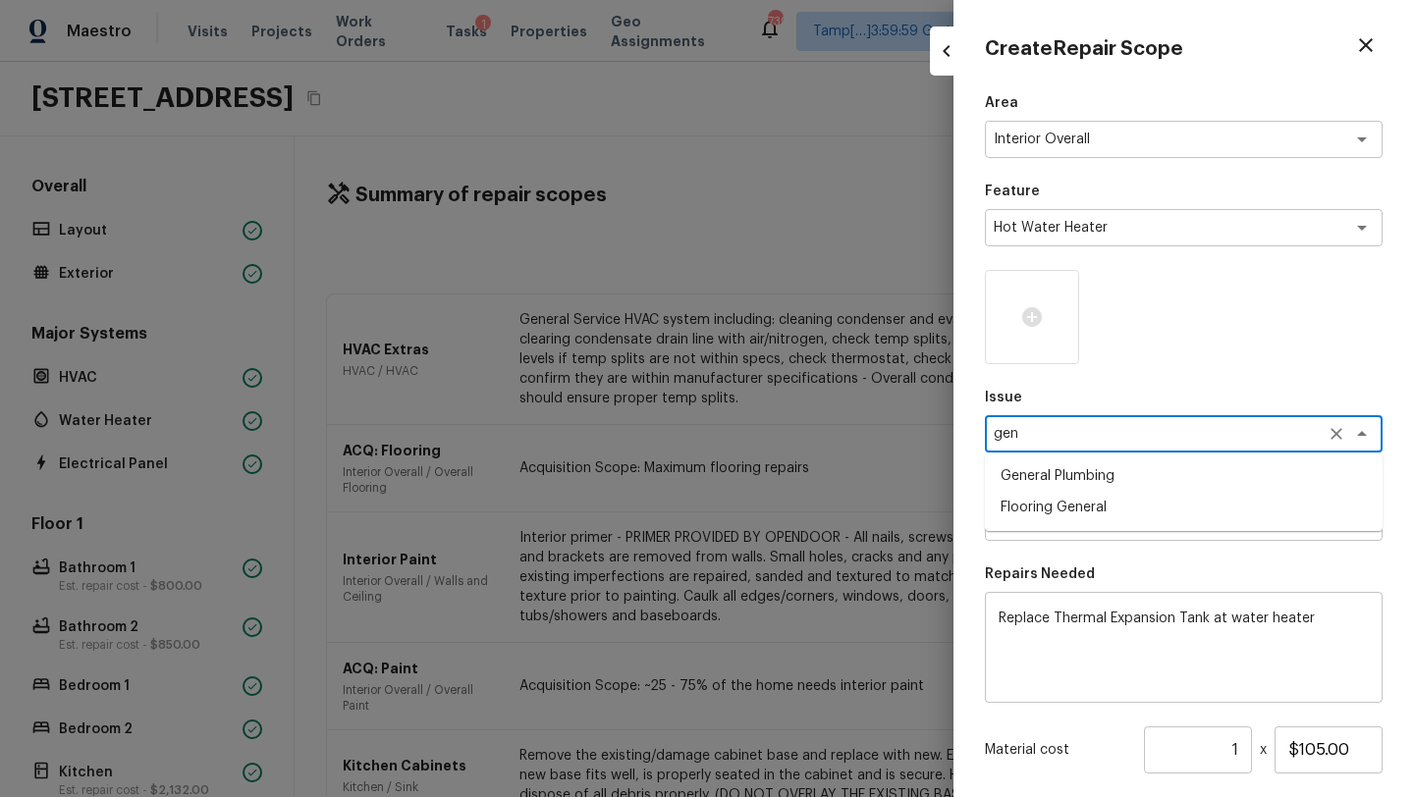
click at [1228, 477] on li "General Plumbing" at bounding box center [1184, 476] width 398 height 31
type textarea "General Plumbing"
click at [1274, 527] on textarea at bounding box center [1156, 523] width 325 height 20
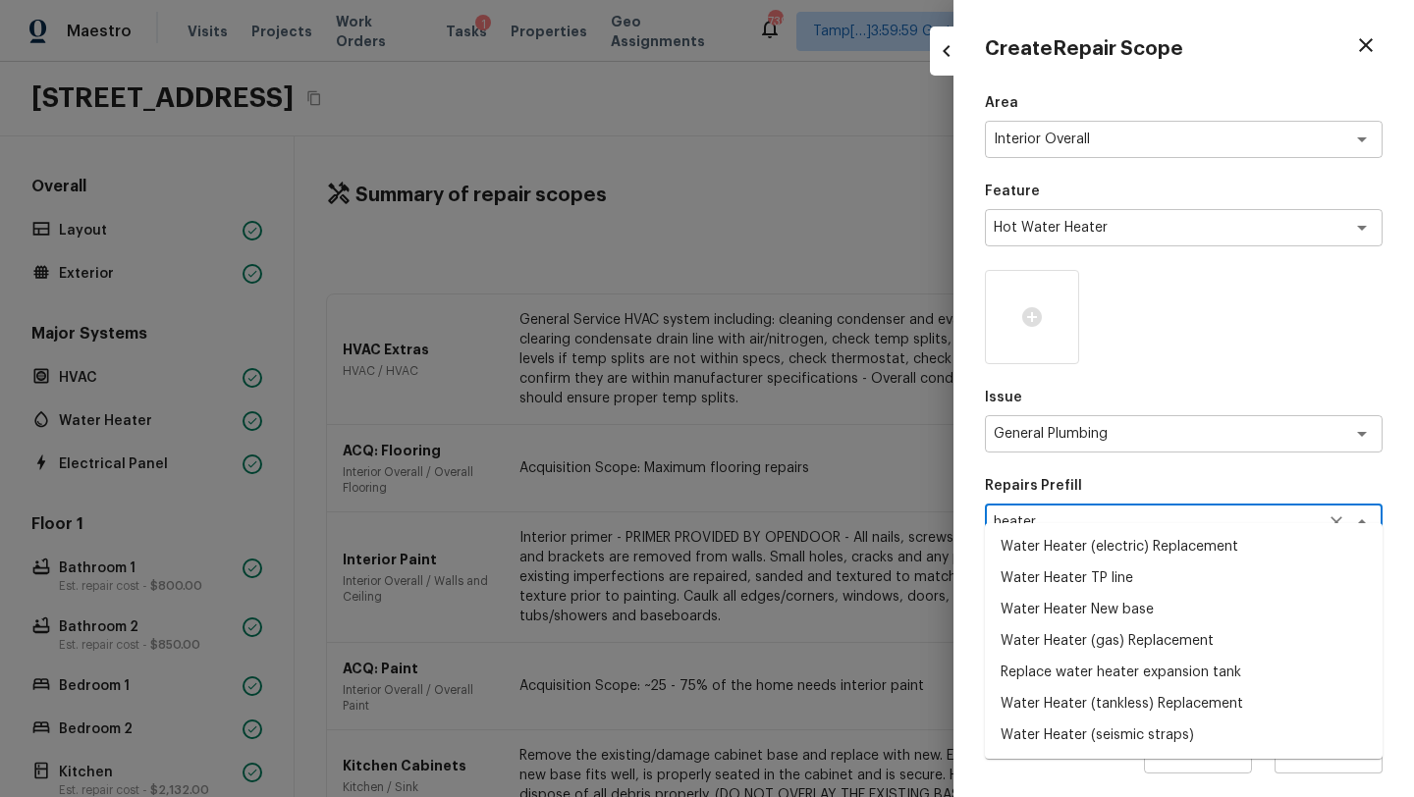
scroll to position [28, 0]
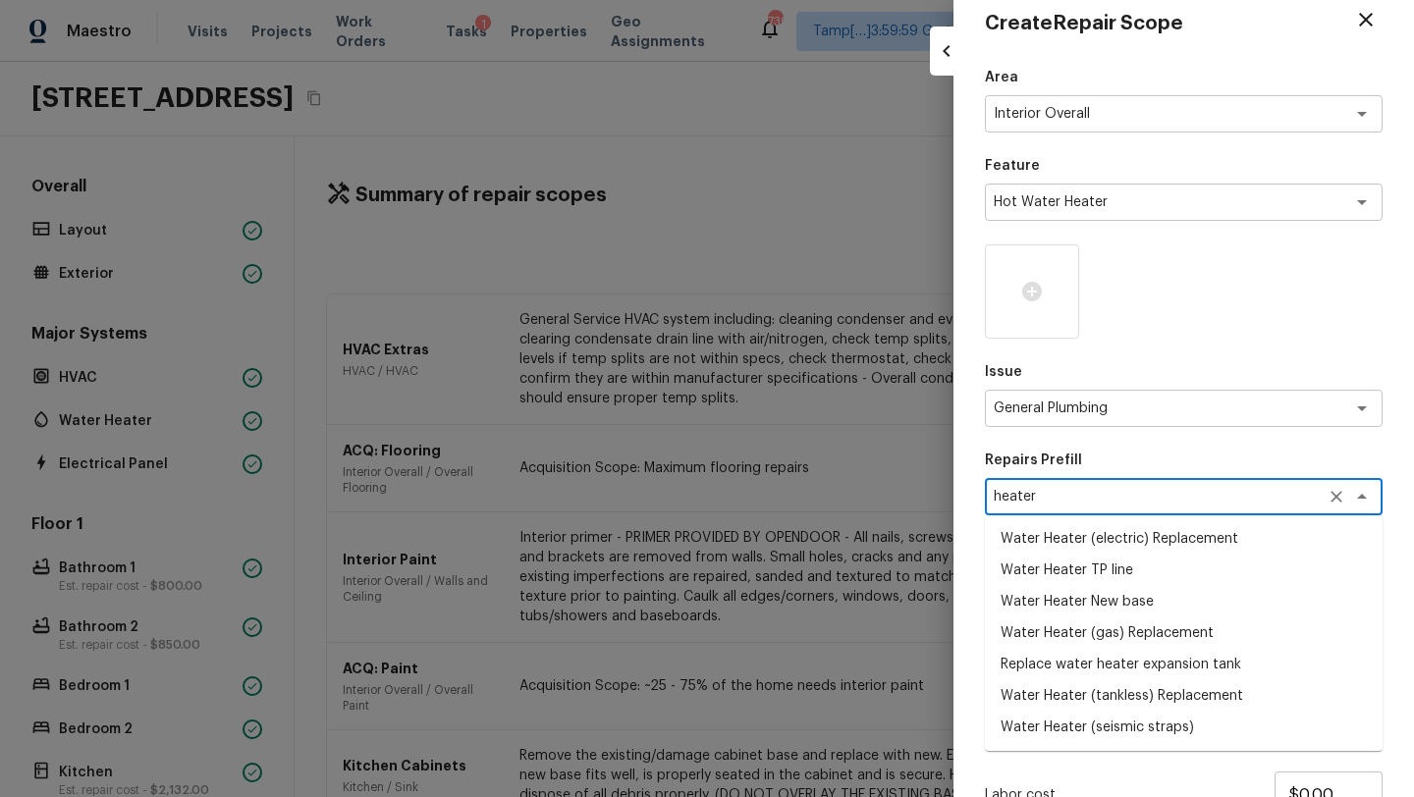
click at [1085, 639] on li "Water Heater (gas) Replacement" at bounding box center [1184, 633] width 398 height 31
type textarea "Water Heater (gas) Replacement"
type textarea "Remove the existing gas water heater and install a new 40 gallon gas water heat…"
type input "$2,030.57"
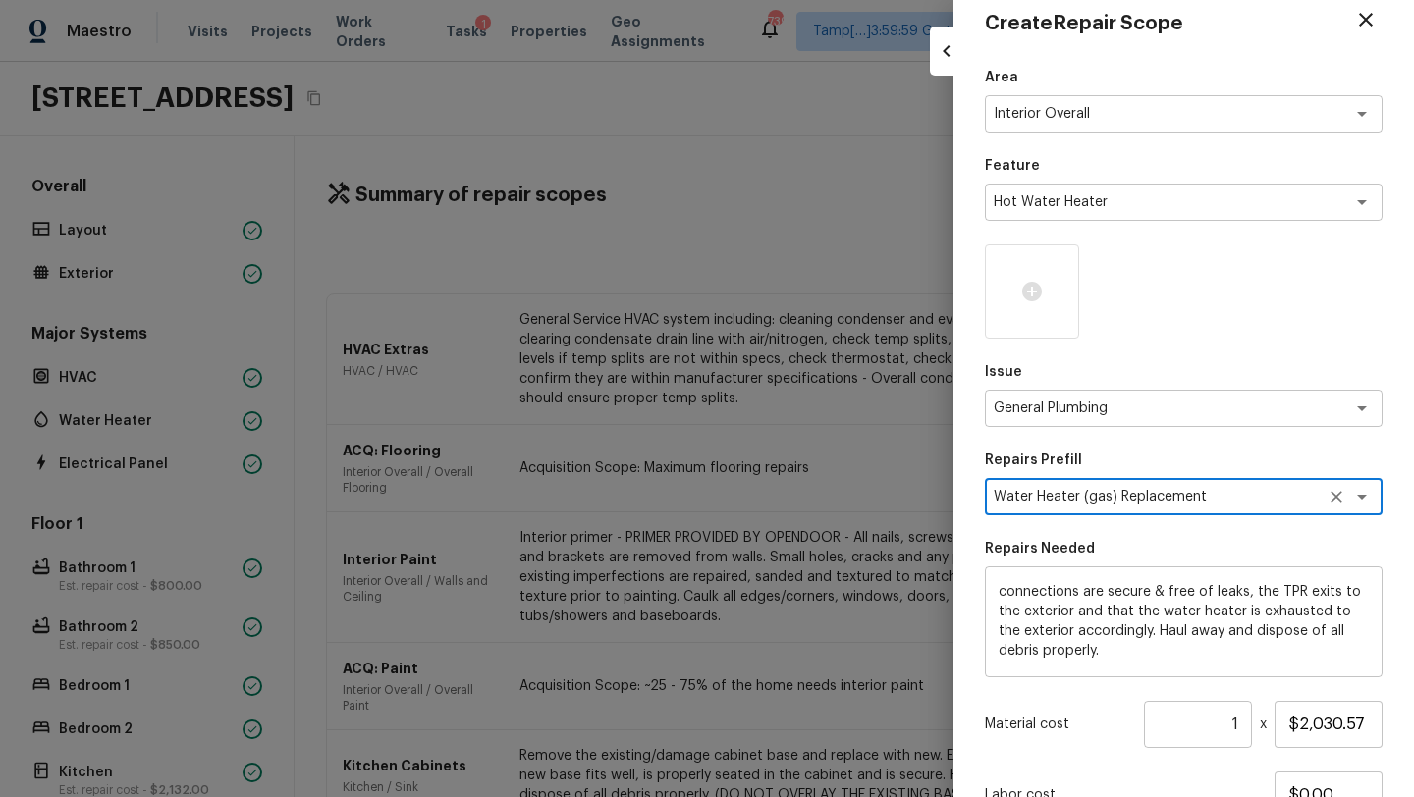
scroll to position [193, 0]
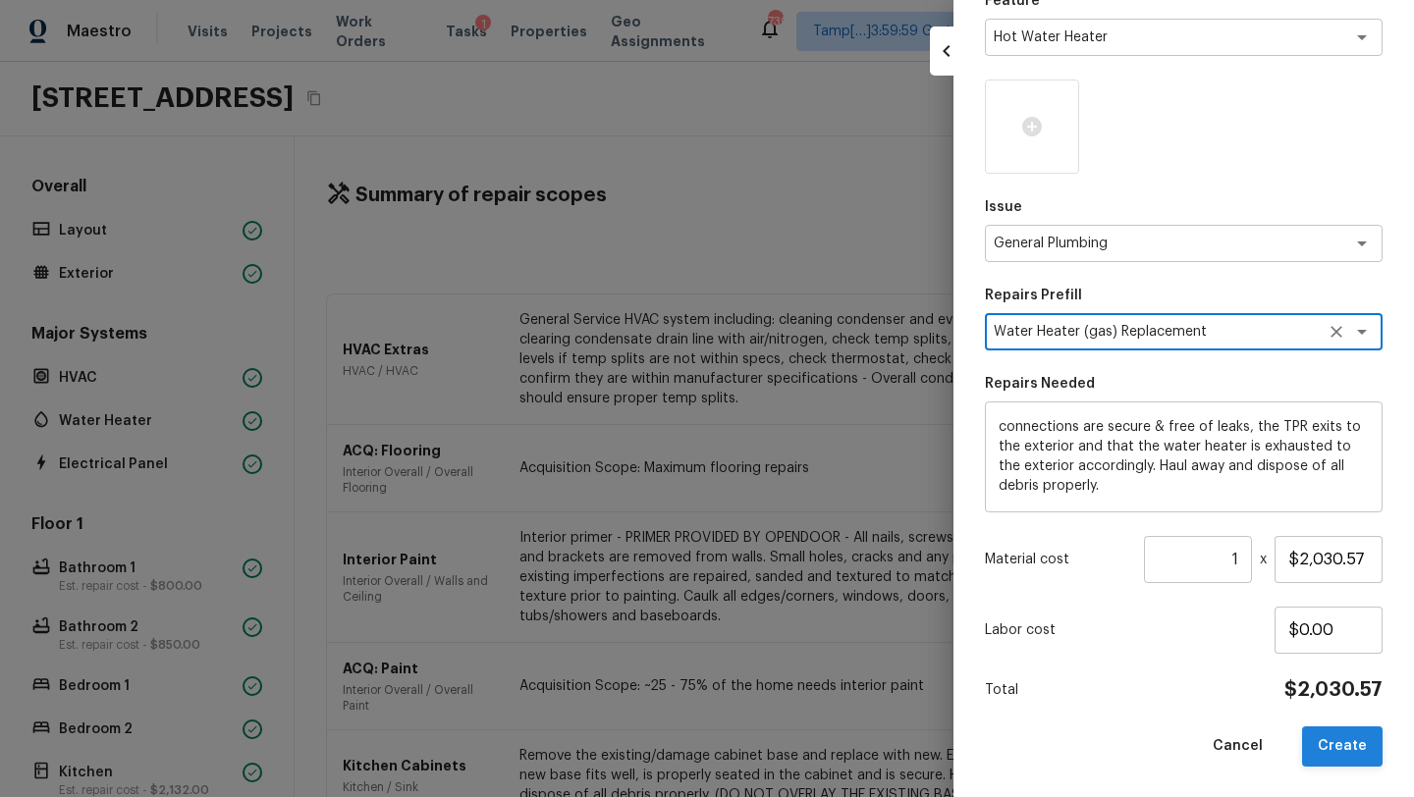
type textarea "Water Heater (gas) Replacement"
click at [1323, 747] on button "Create" at bounding box center [1342, 747] width 81 height 40
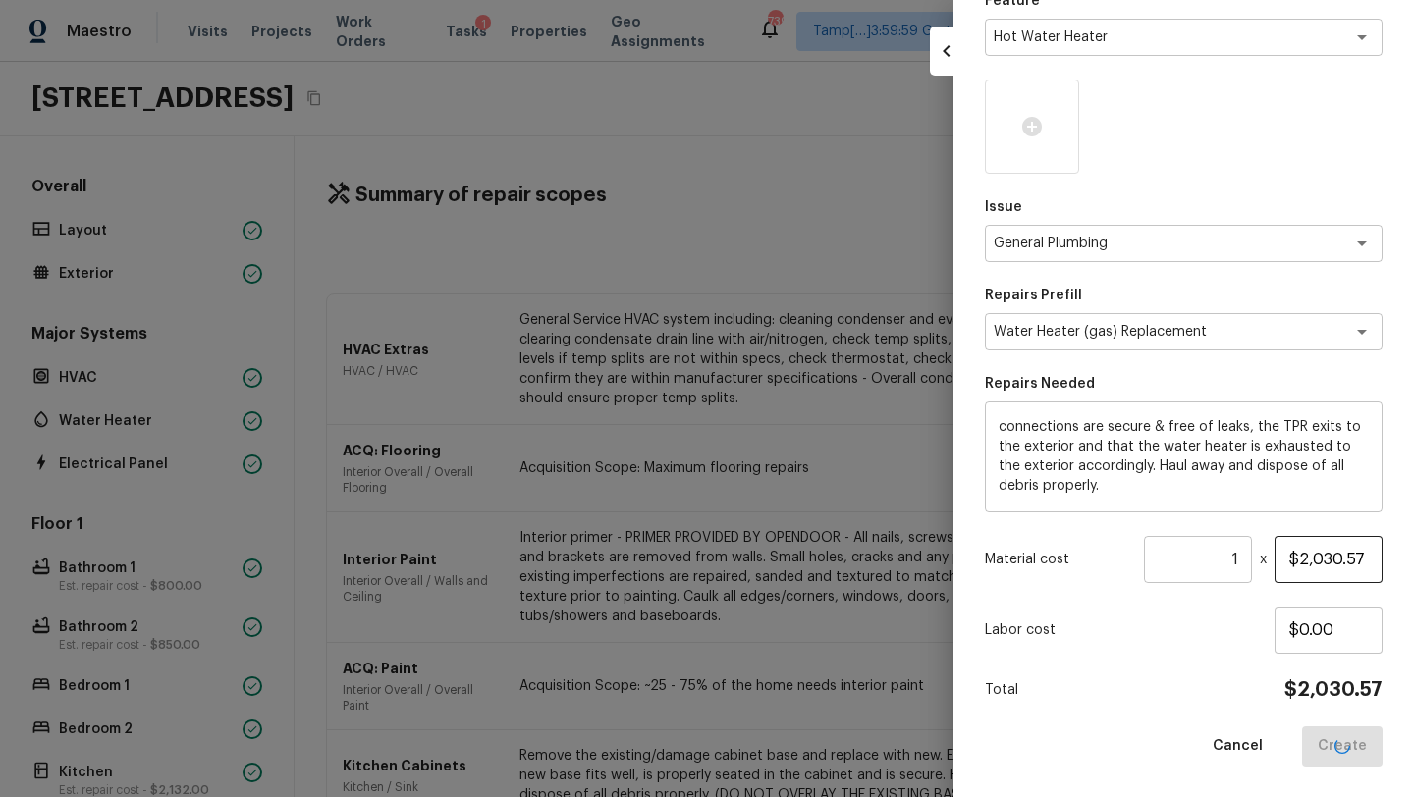
type input "$0.00"
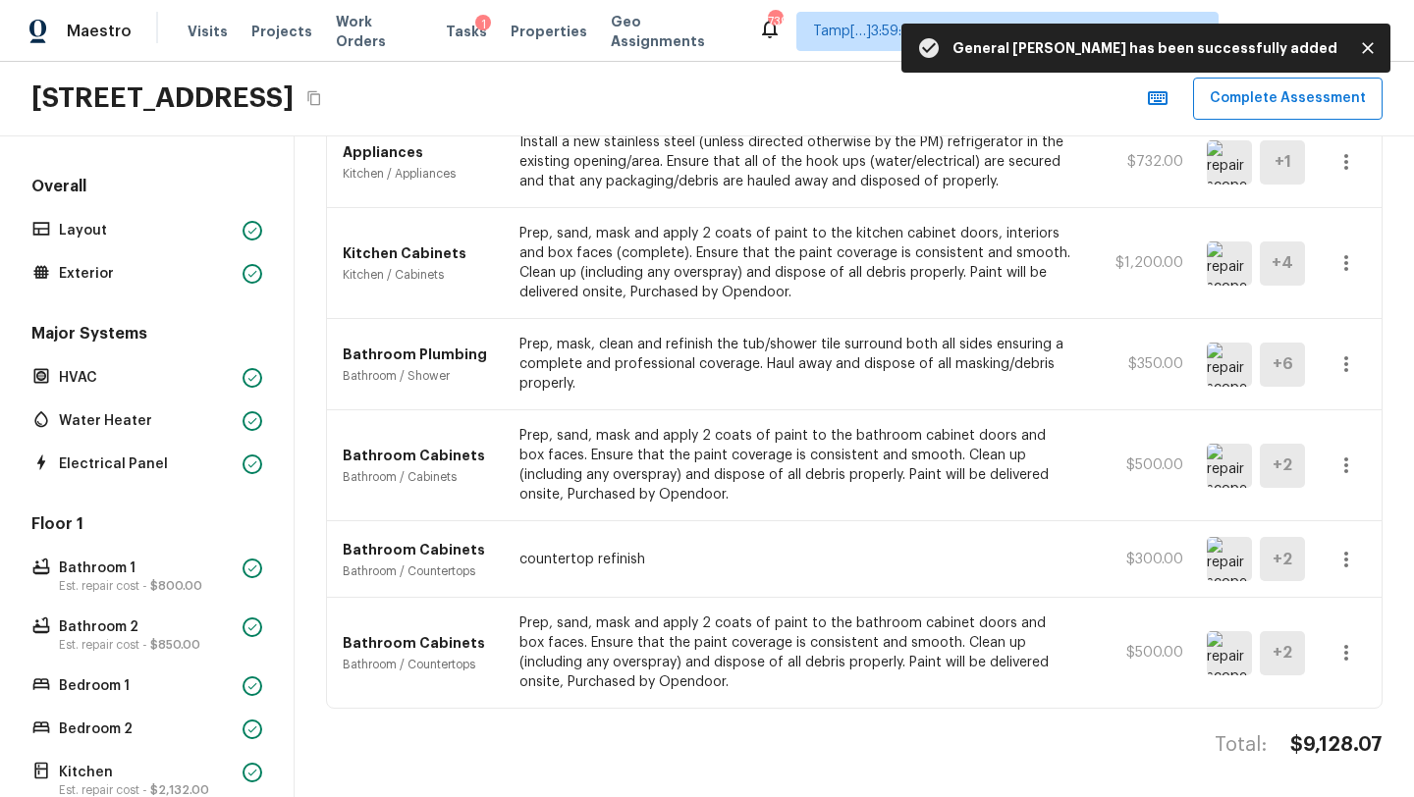
scroll to position [264, 0]
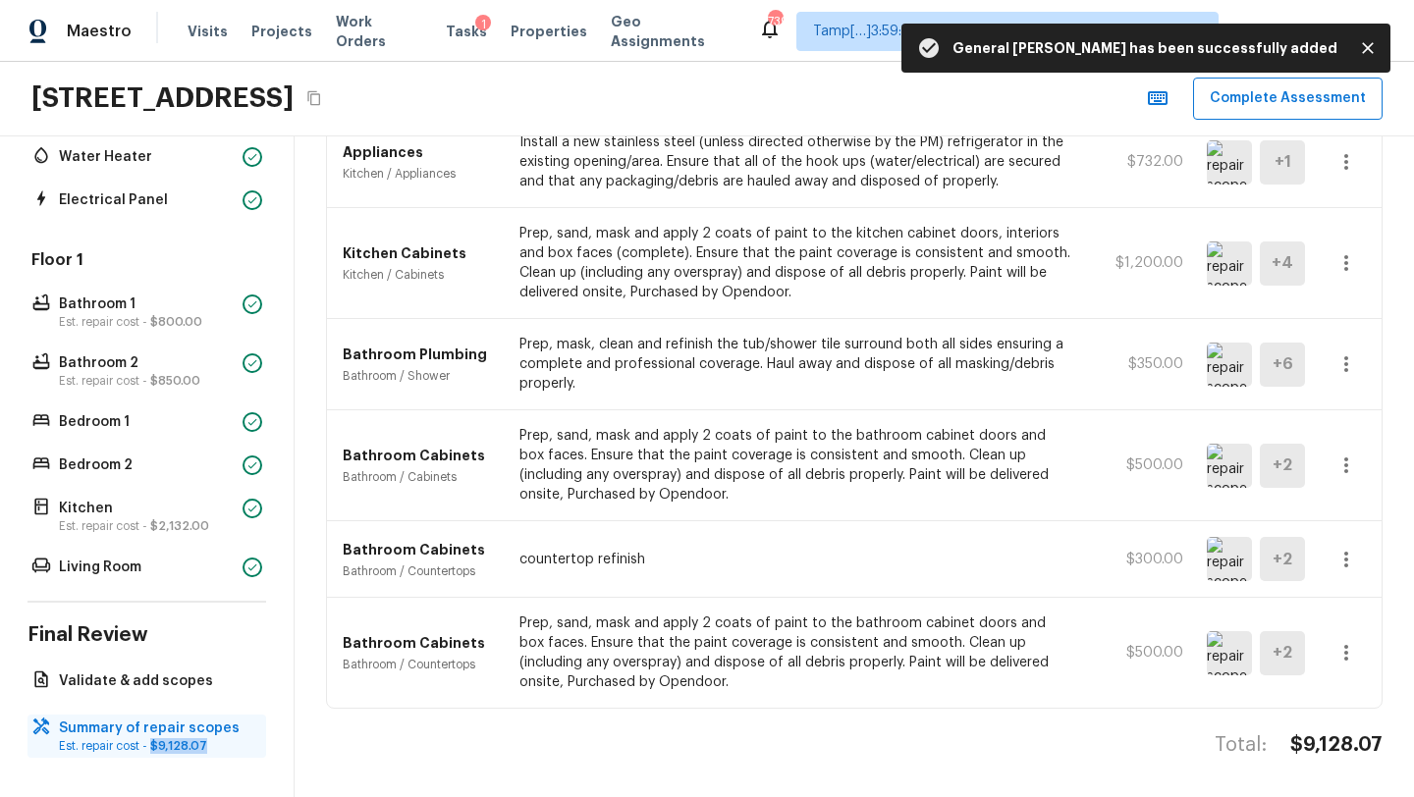
drag, startPoint x: 154, startPoint y: 751, endPoint x: 214, endPoint y: 748, distance: 60.0
click at [214, 748] on p "Est. repair cost - $9,128.07" at bounding box center [156, 746] width 195 height 16
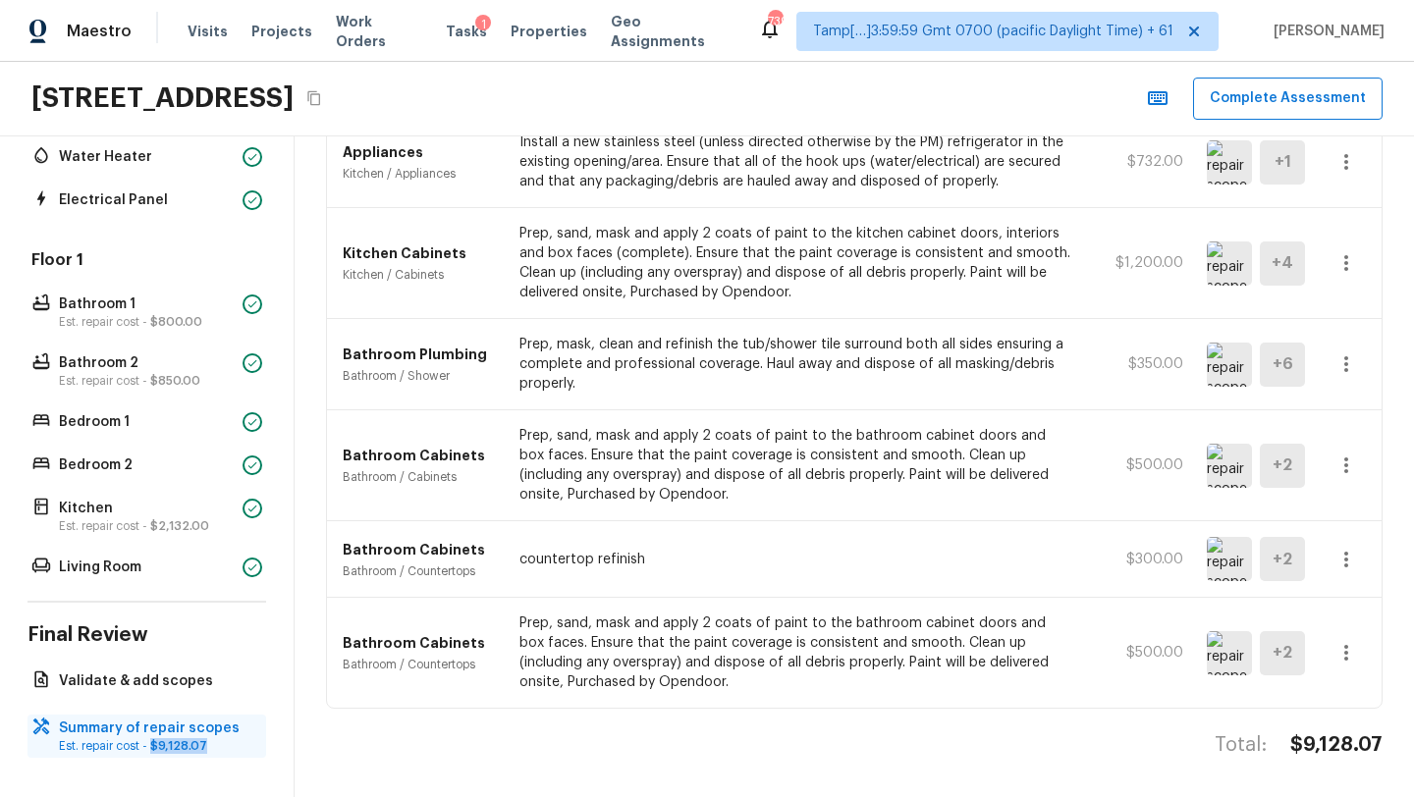
copy span "$9,128.07"
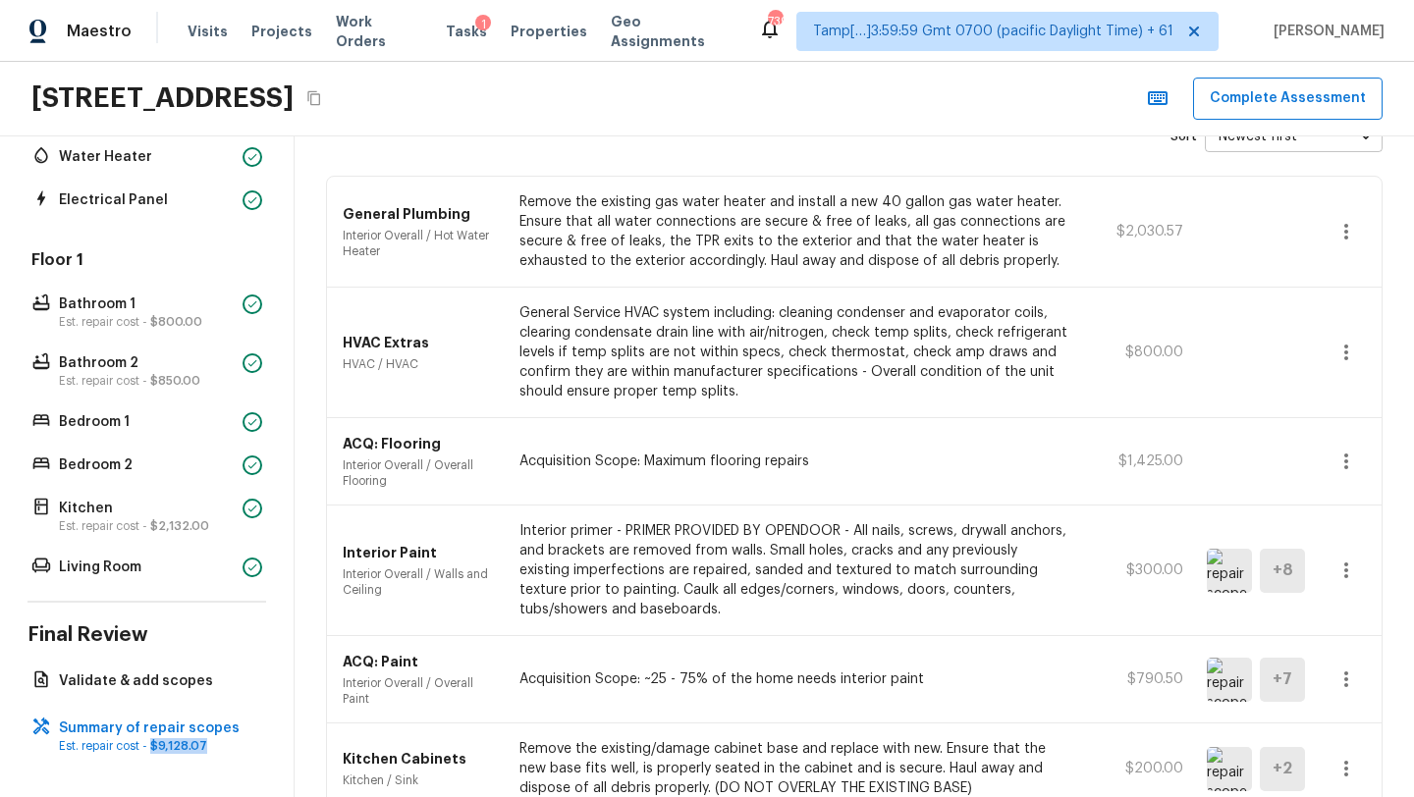
scroll to position [67, 0]
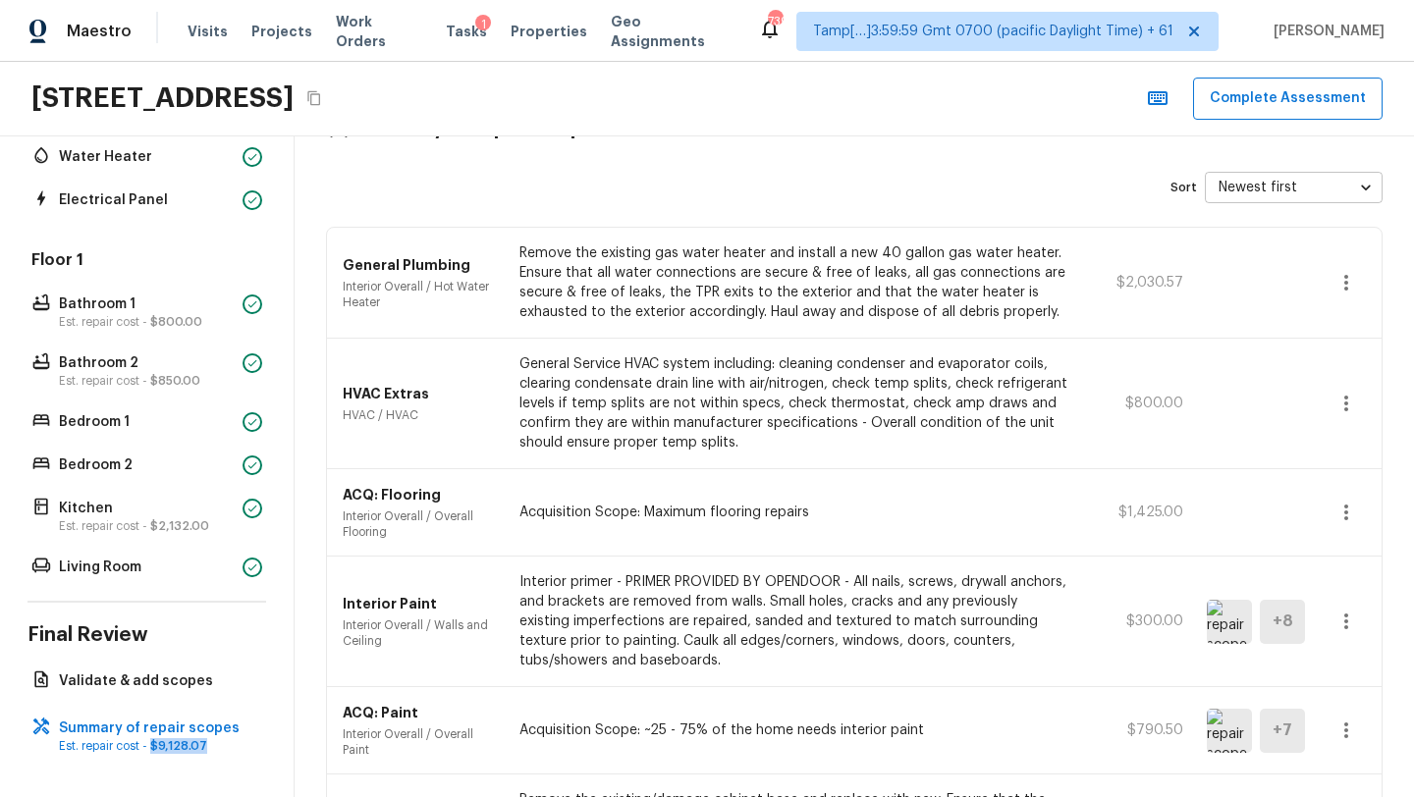
click at [1358, 402] on button "button" at bounding box center [1346, 403] width 39 height 39
click at [1327, 457] on li "Edit" at bounding box center [1352, 460] width 91 height 59
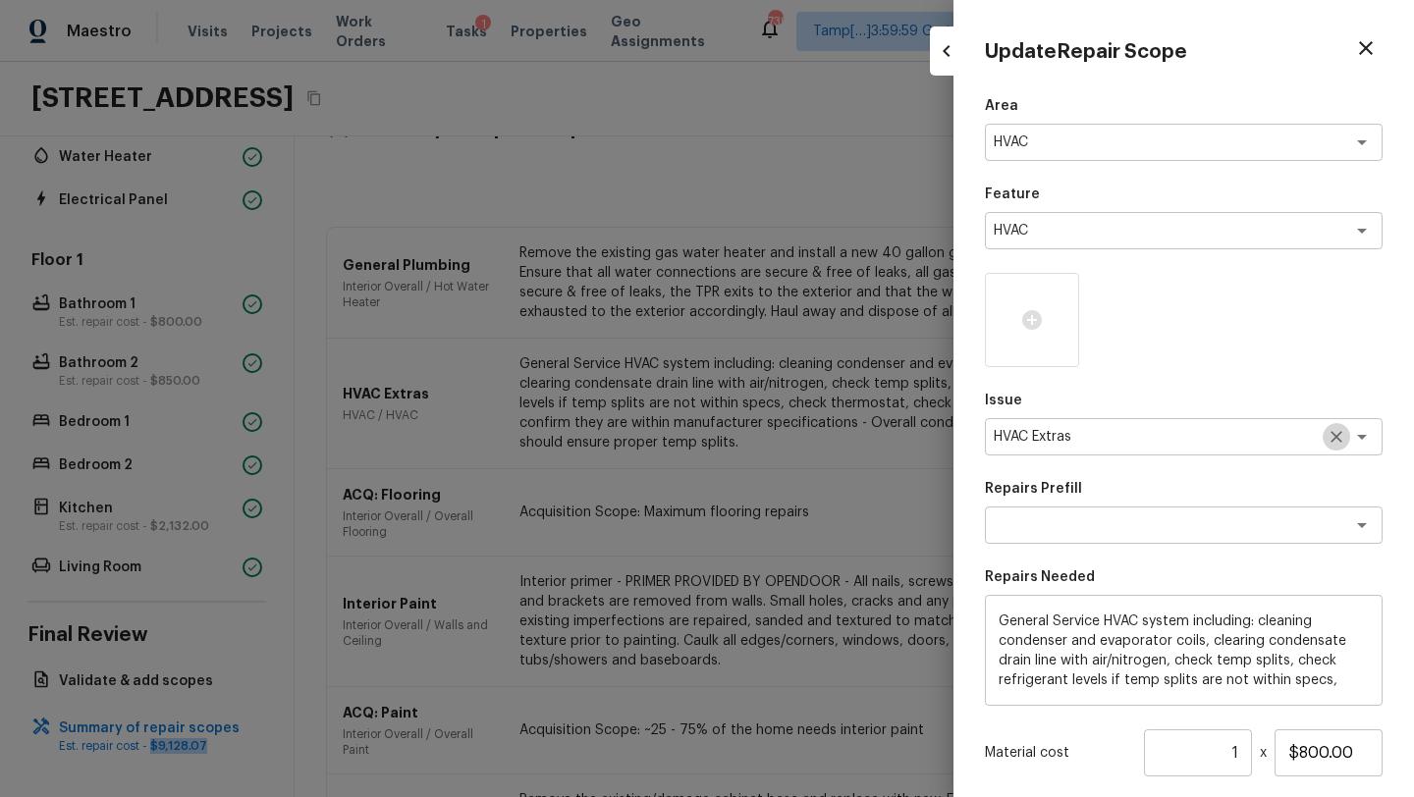
click at [1342, 440] on icon "Clear" at bounding box center [1337, 437] width 20 height 20
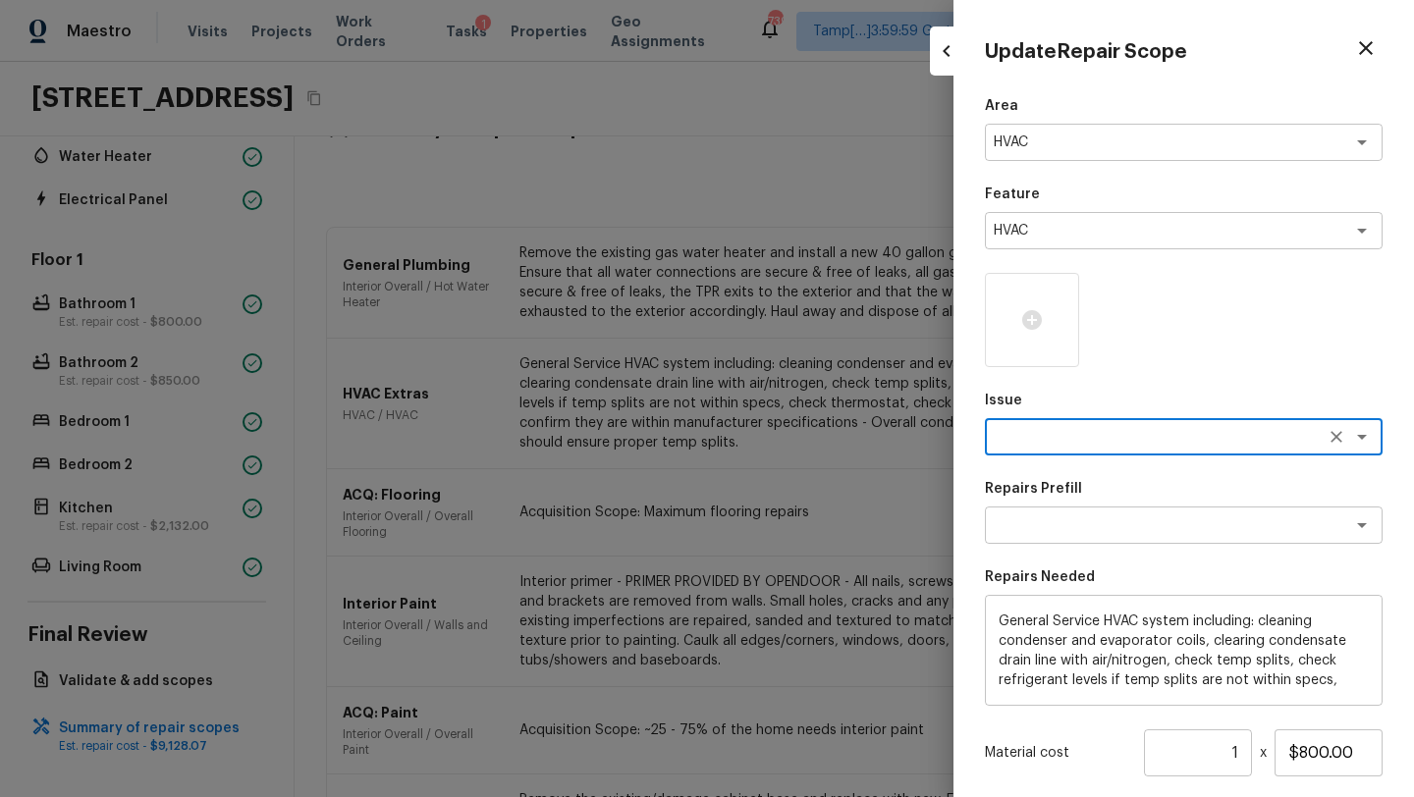
click at [1247, 440] on textarea at bounding box center [1156, 437] width 325 height 20
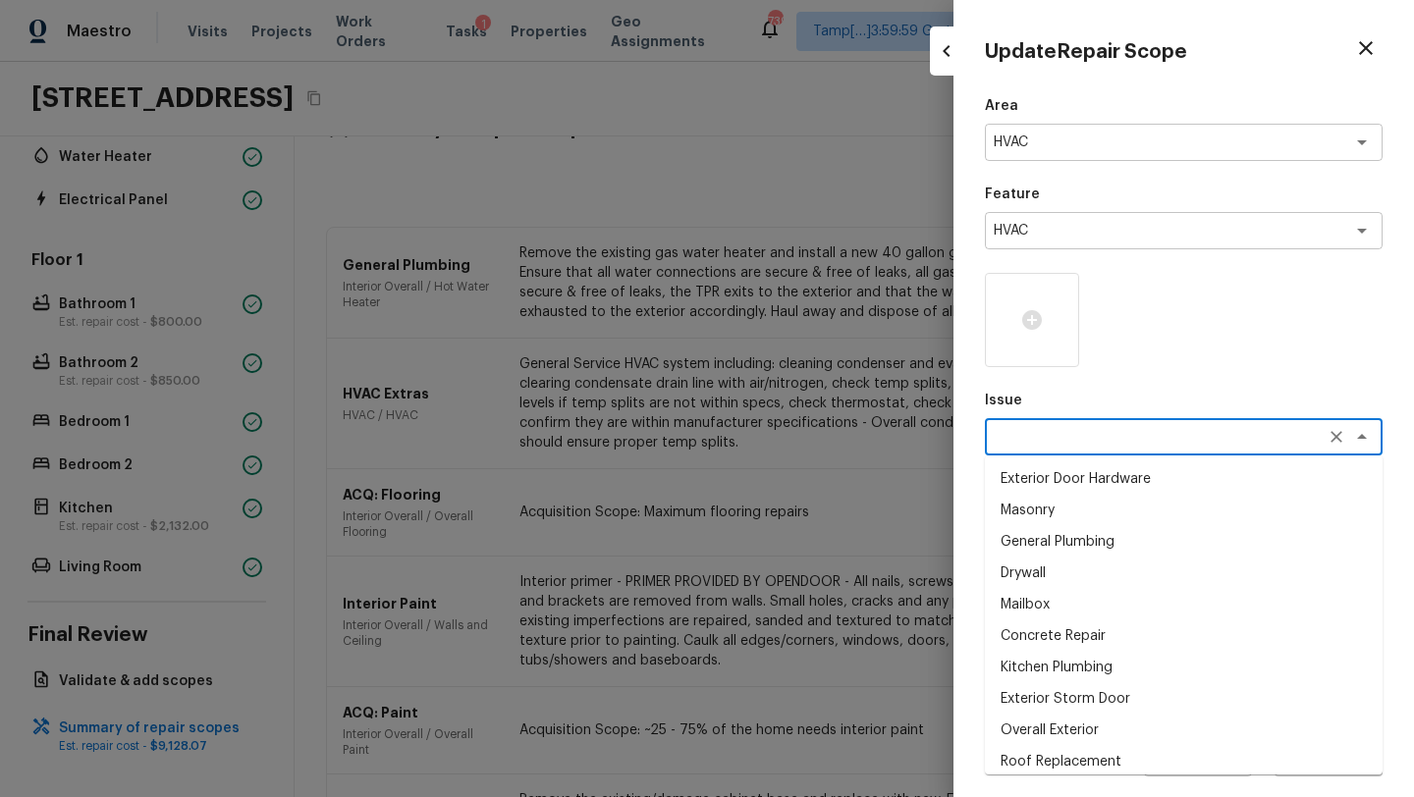
click at [1055, 440] on textarea at bounding box center [1156, 437] width 325 height 20
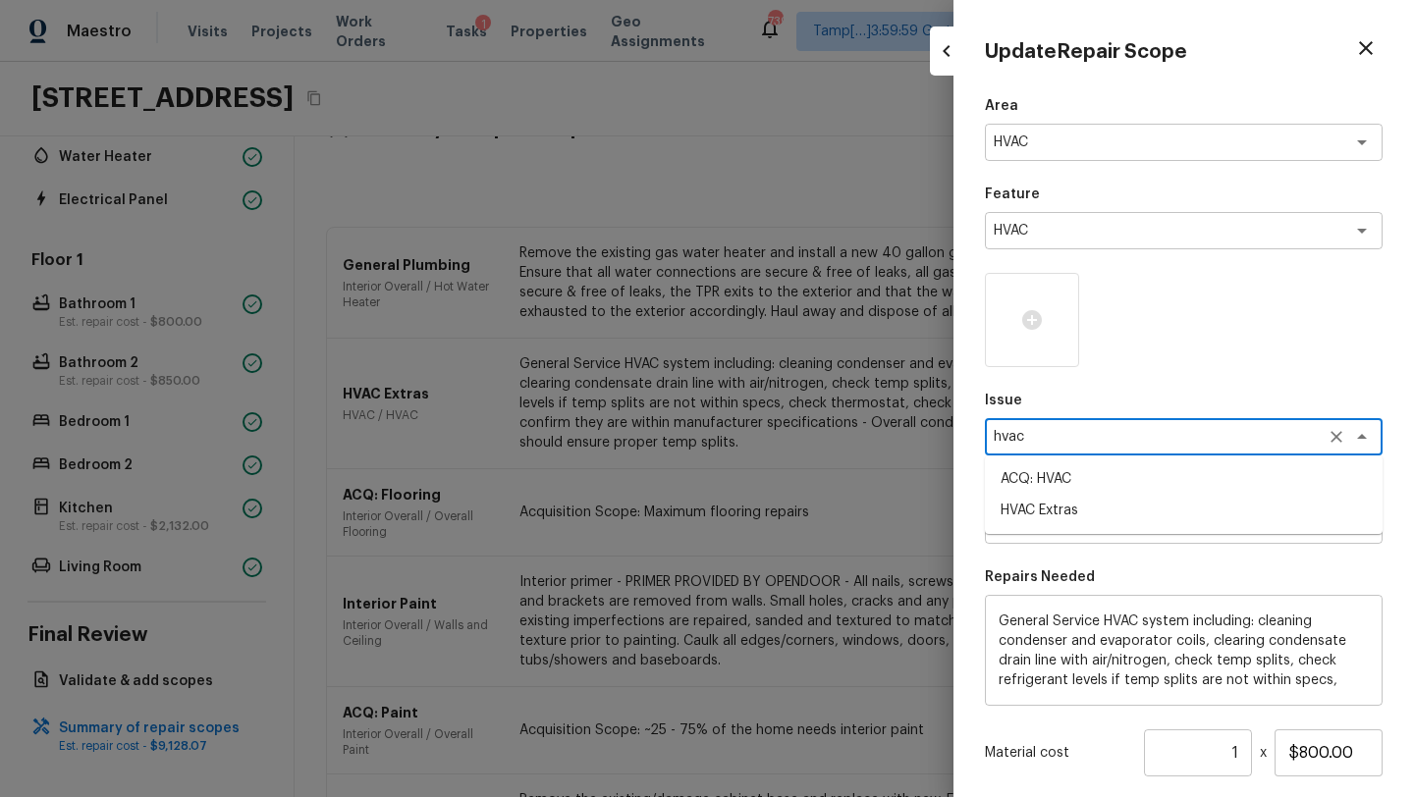
click at [1032, 493] on li "ACQ: HVAC" at bounding box center [1184, 478] width 398 height 31
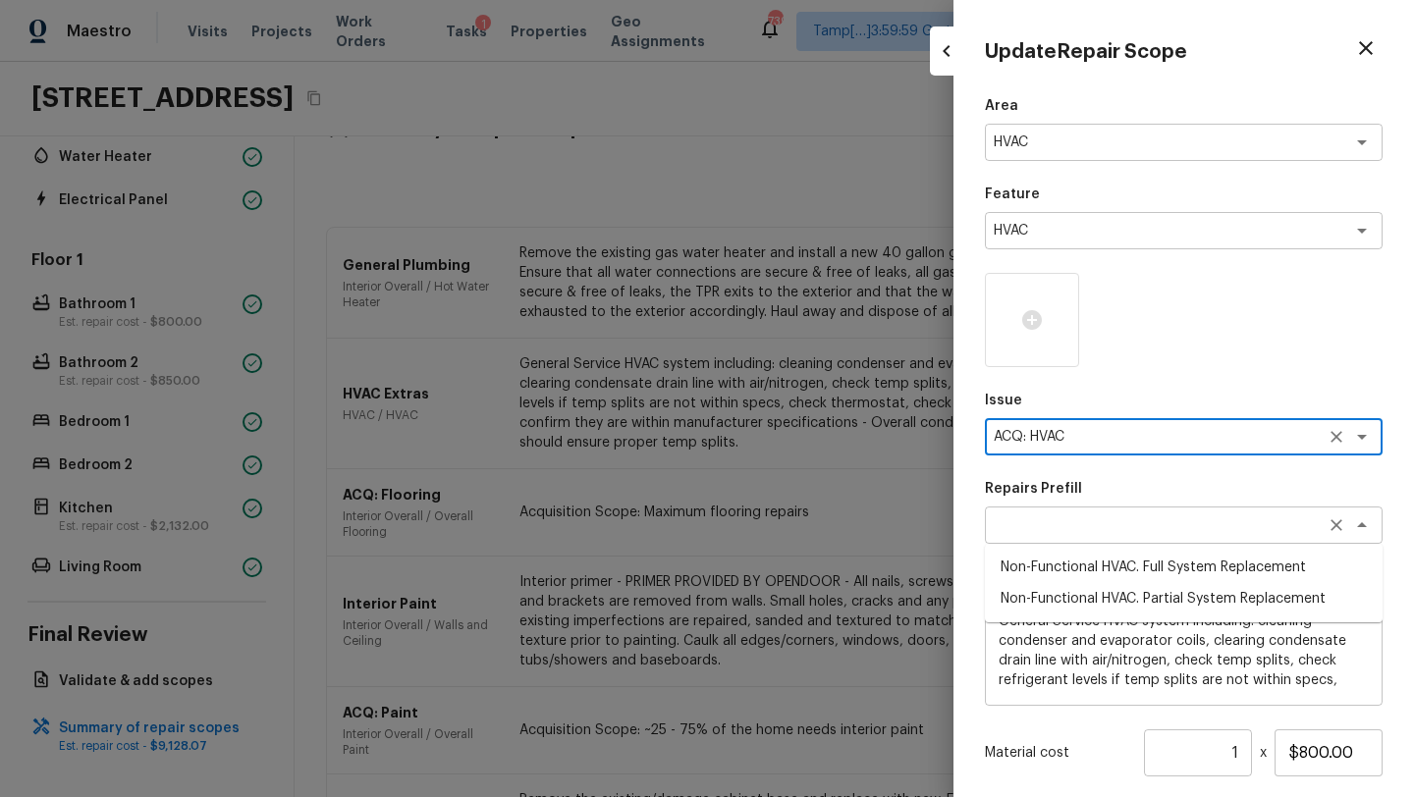
click at [1039, 508] on div "x ​" at bounding box center [1184, 525] width 398 height 37
type textarea "ACQ: HVAC"
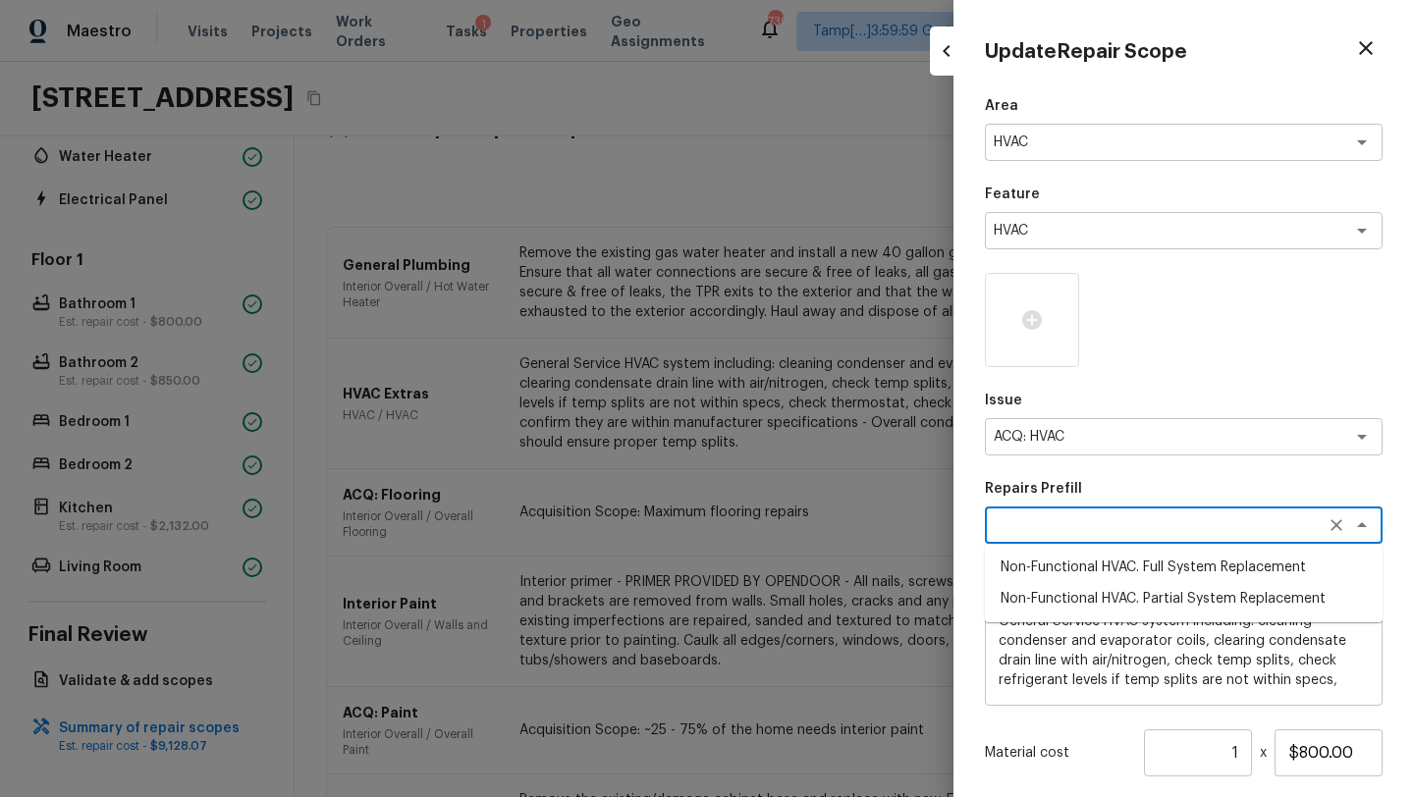
click at [1066, 567] on li "Non-Functional HVAC. Full System Replacement" at bounding box center [1184, 567] width 398 height 31
type textarea "Non-Functional HVAC. Full System Replacement"
type textarea "Acquisition Scope: Full System Replacement"
type input "$7,500.00"
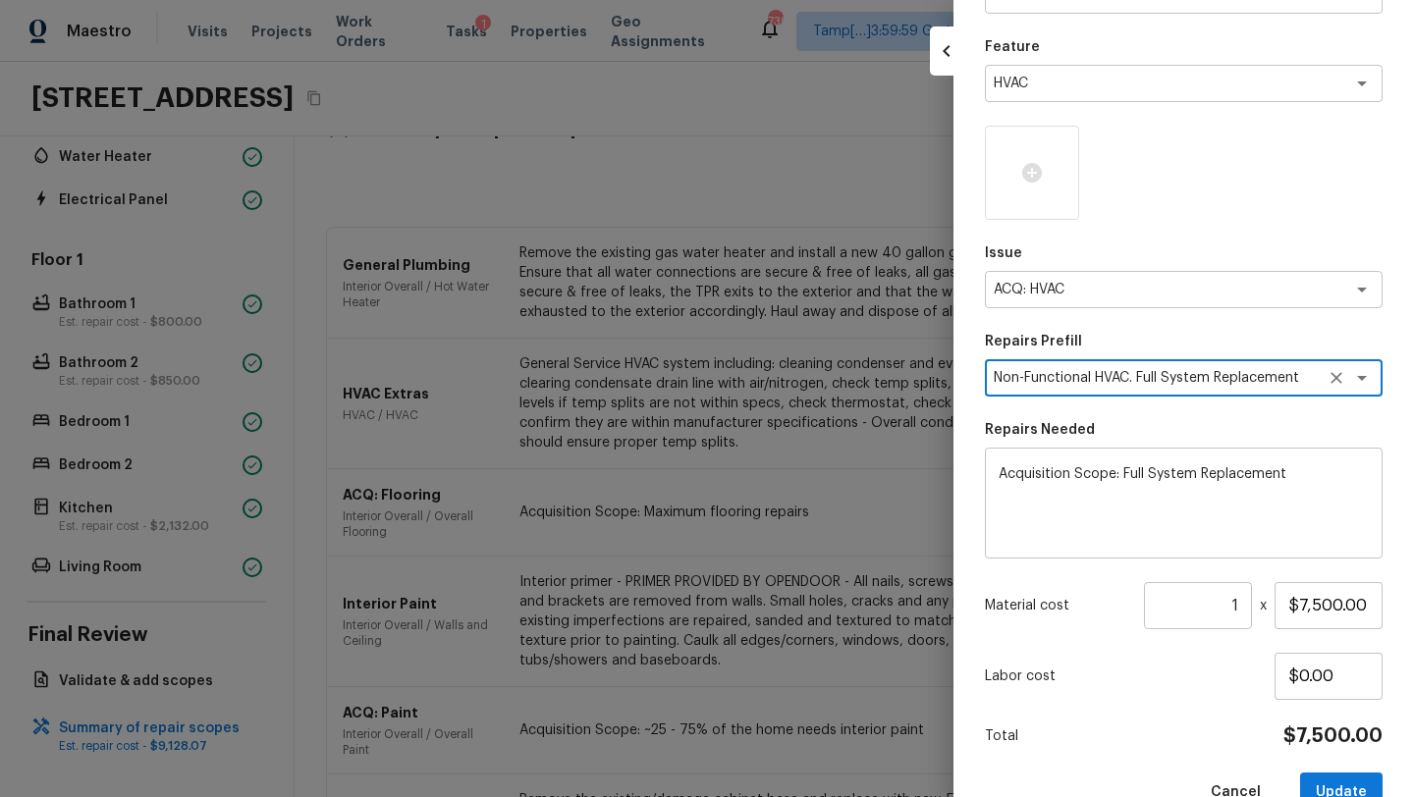
scroll to position [193, 0]
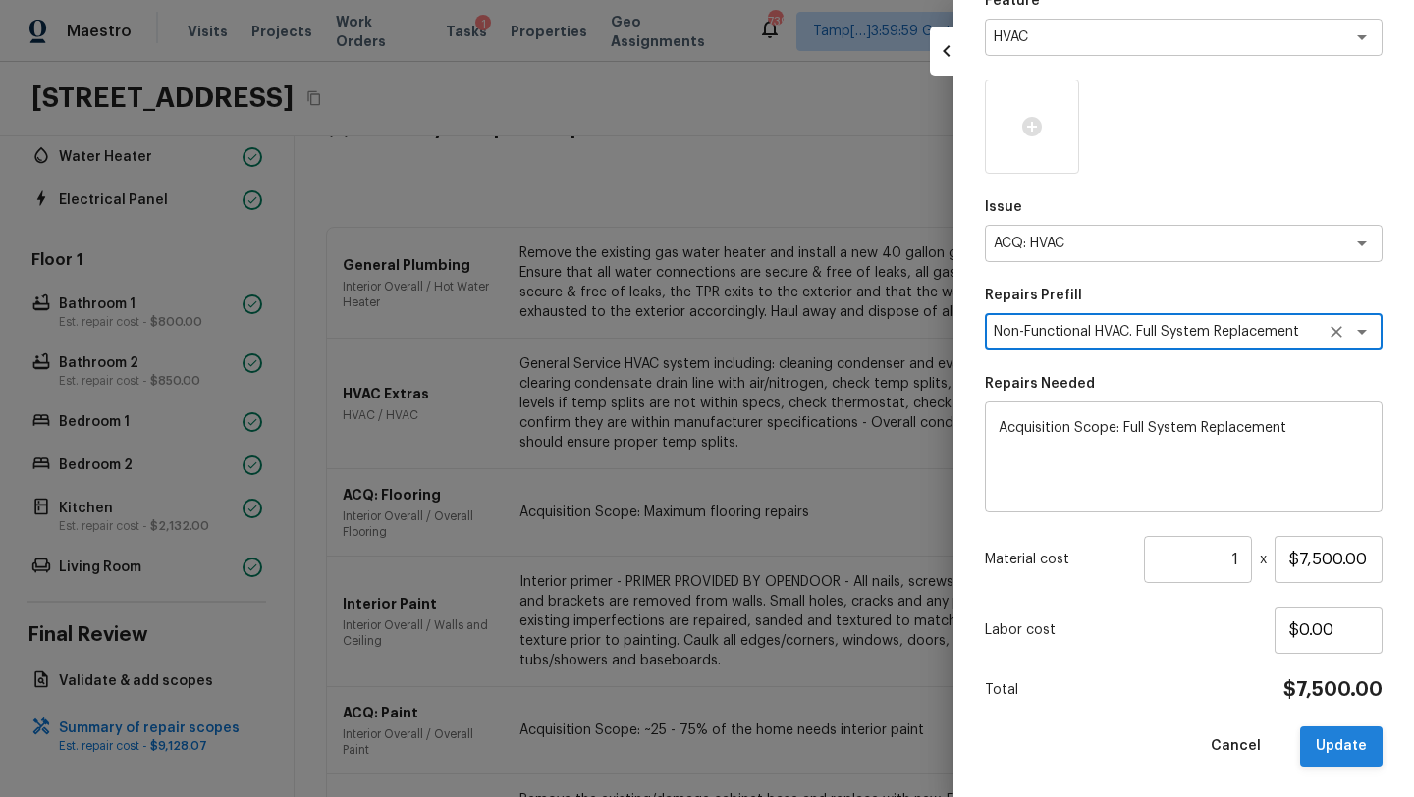
click at [1338, 731] on button "Update" at bounding box center [1341, 747] width 82 height 40
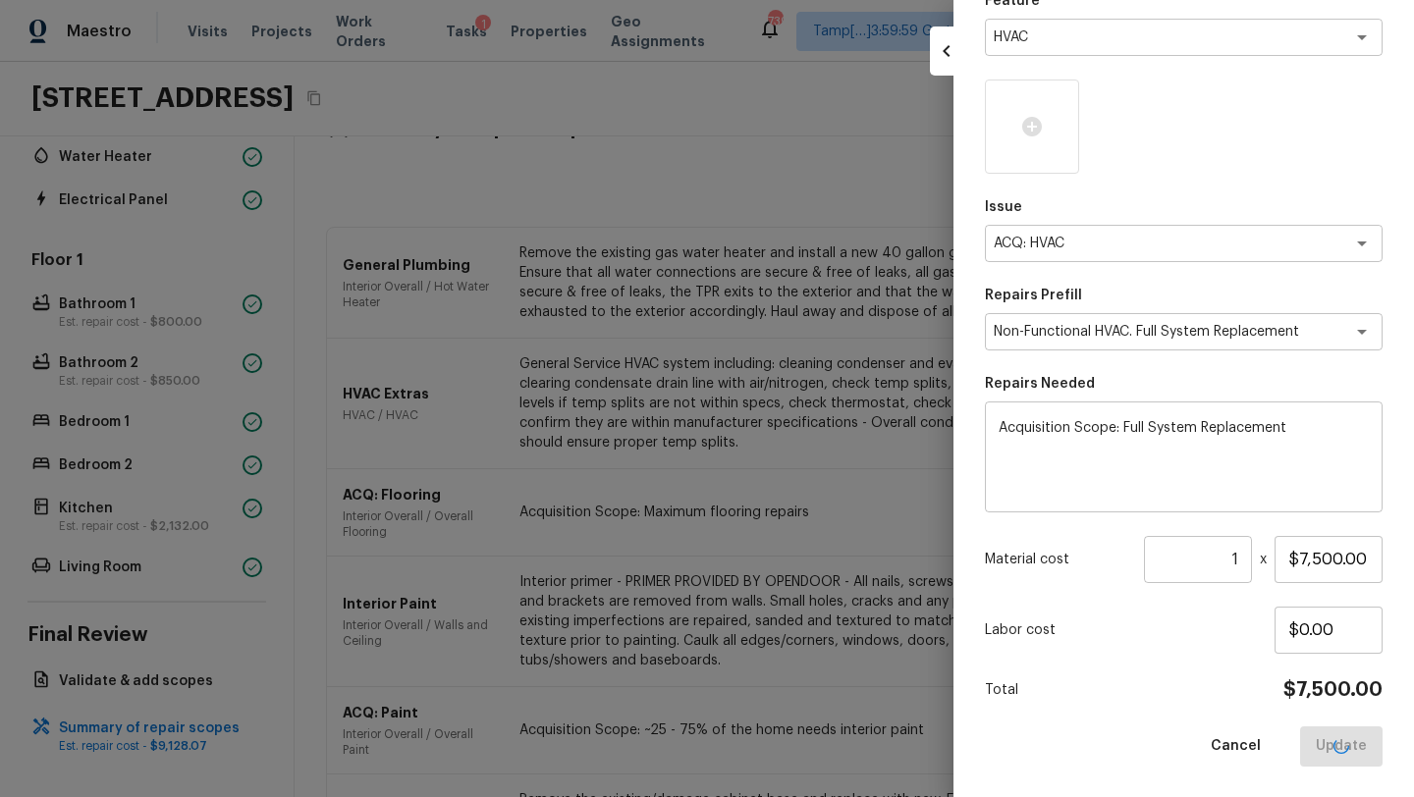
type input "$0.00"
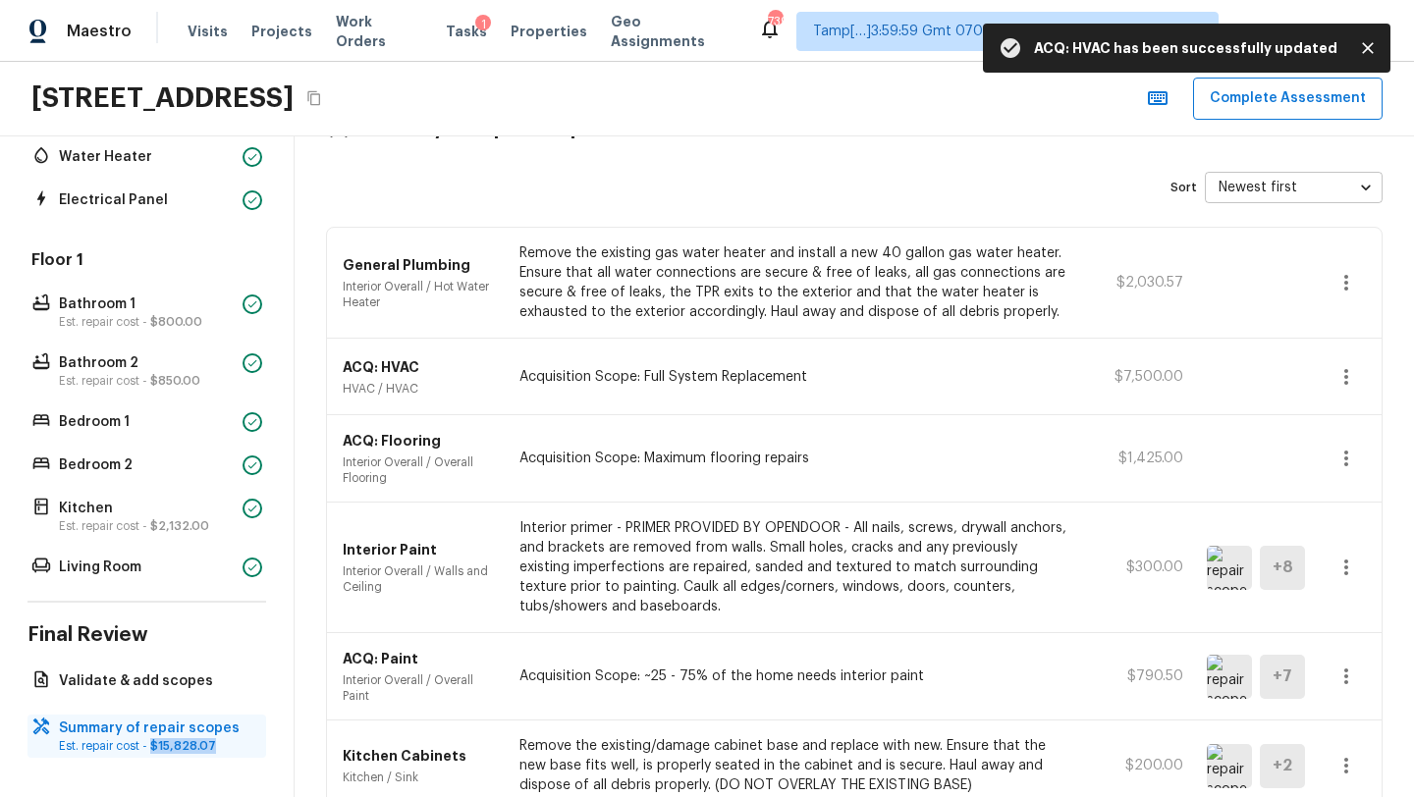
drag, startPoint x: 154, startPoint y: 746, endPoint x: 217, endPoint y: 745, distance: 62.9
click at [217, 745] on p "Est. repair cost - $15,828.07" at bounding box center [156, 746] width 195 height 16
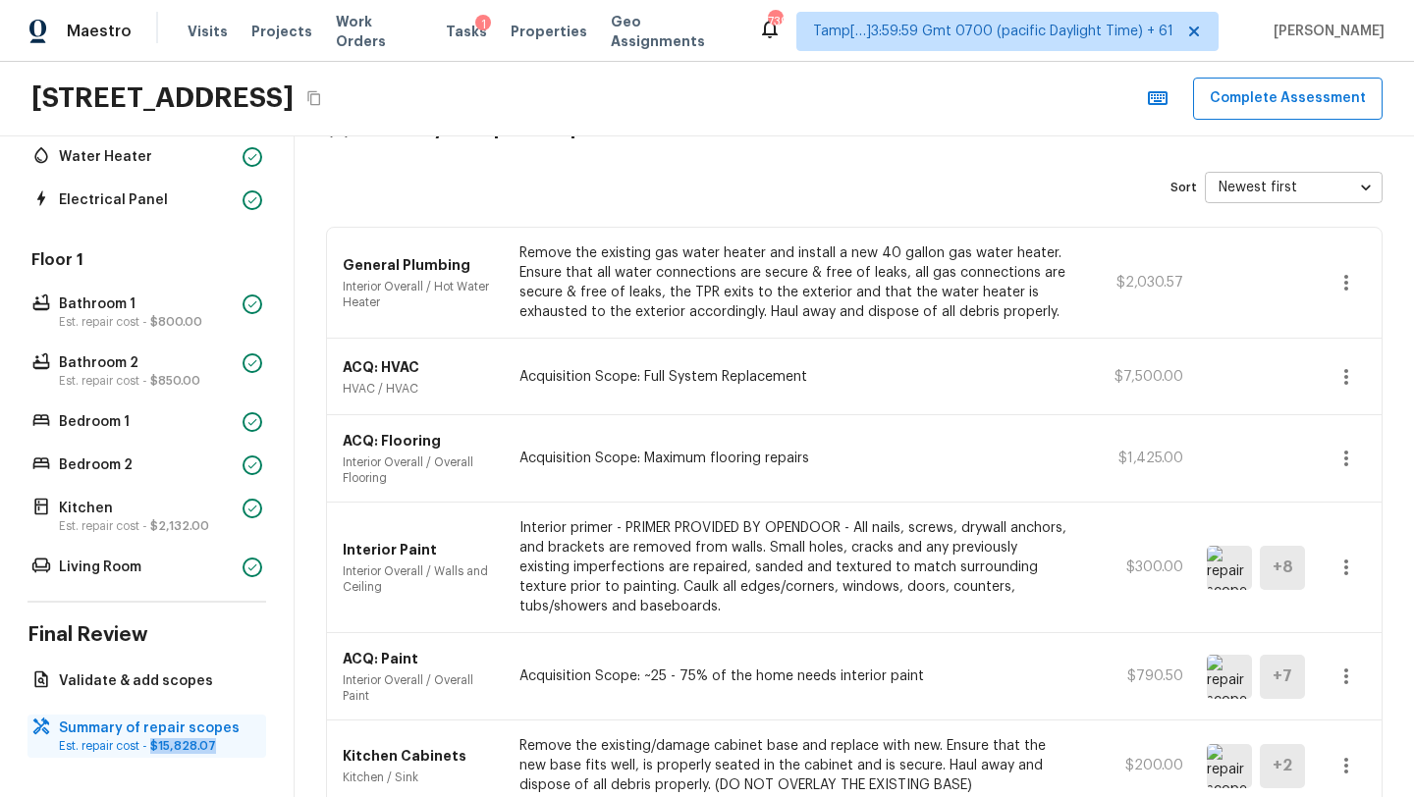
copy span "$15,828.07"
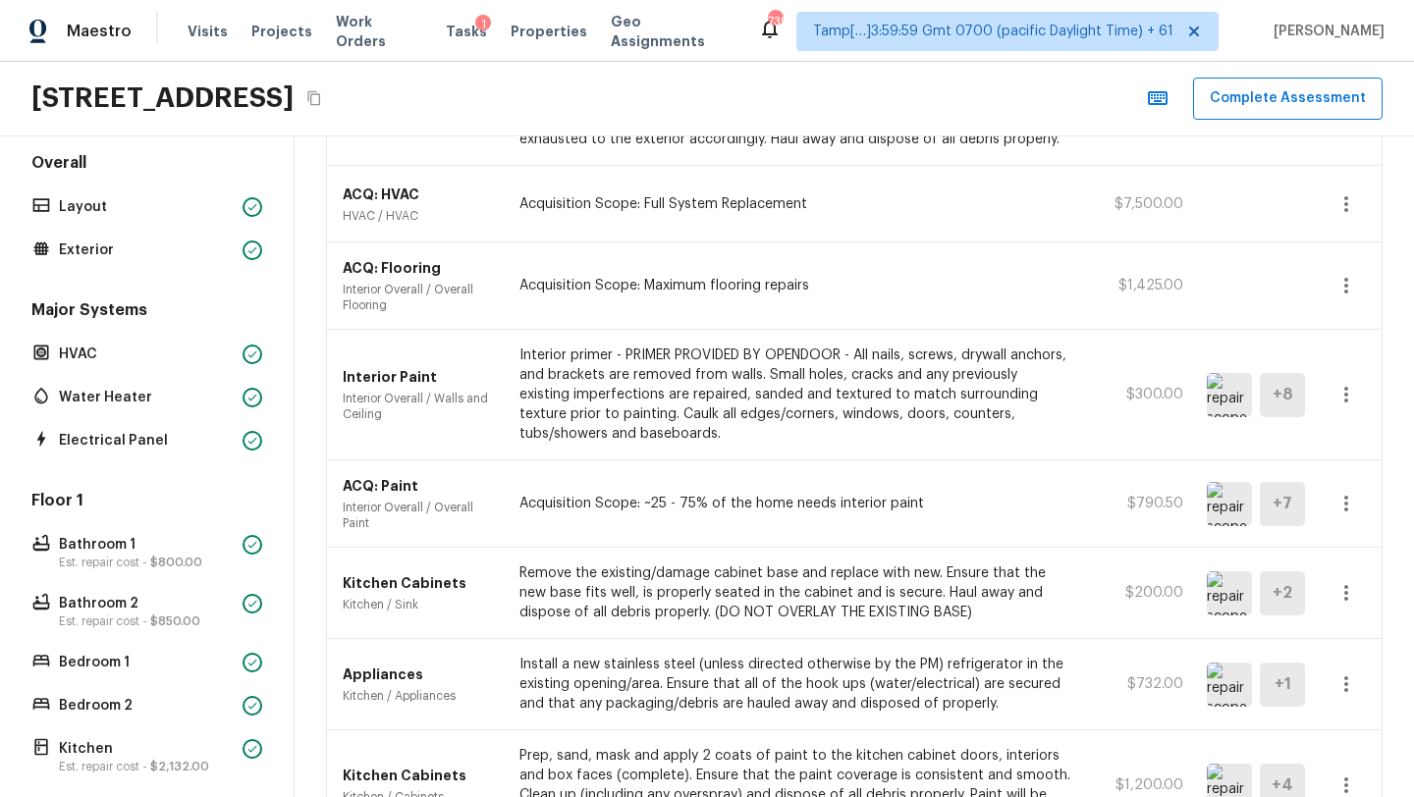
scroll to position [0, 0]
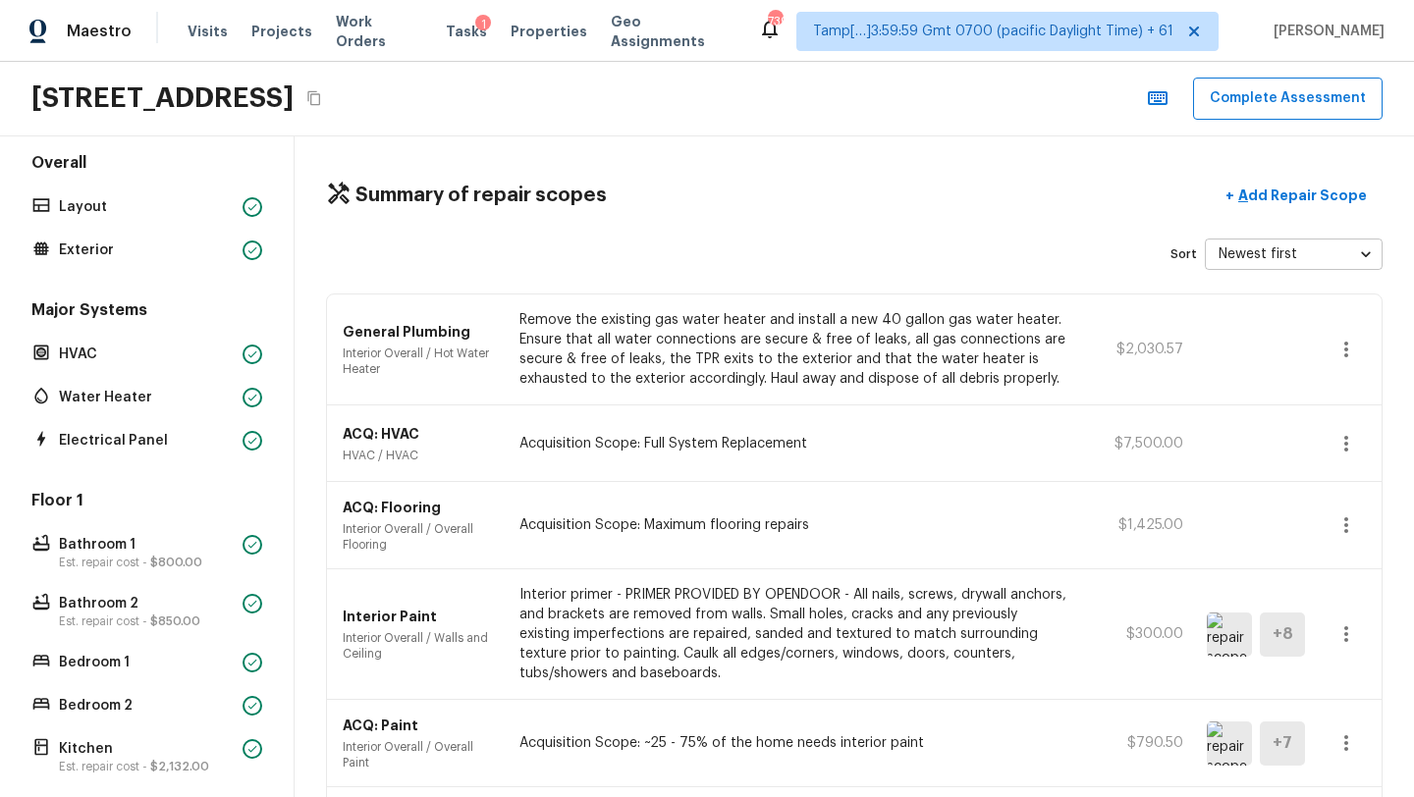
click at [1248, 122] on div "[STREET_ADDRESS] Complete Assessment" at bounding box center [707, 99] width 1414 height 75
click at [1248, 115] on button "Complete Assessment" at bounding box center [1288, 99] width 190 height 42
